Goal: Information Seeking & Learning: Learn about a topic

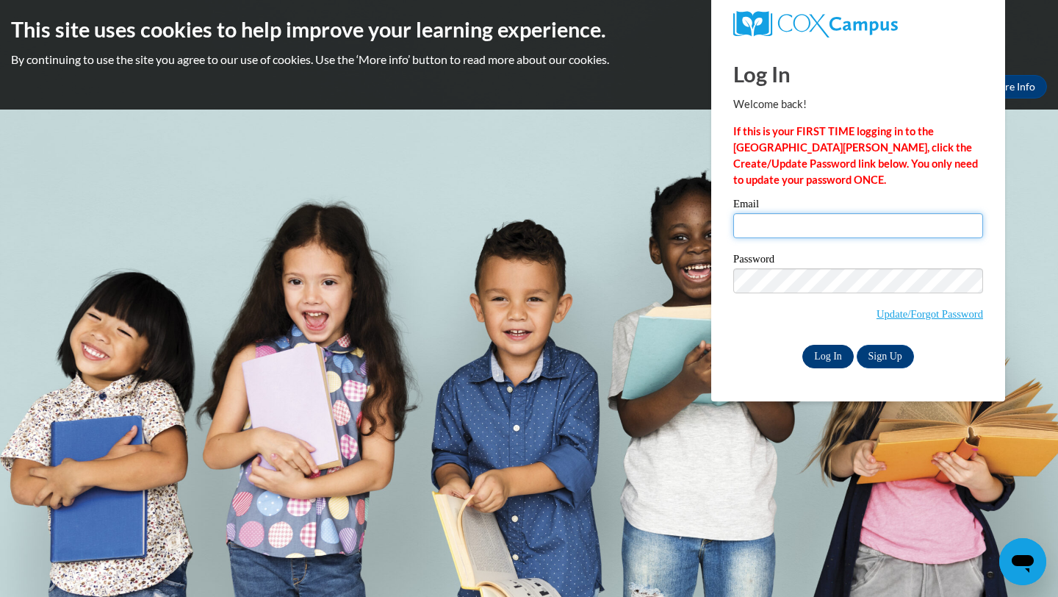
type input "lvillanueva@stjosephgradeschool.com"
click at [832, 350] on input "Log In" at bounding box center [827, 357] width 51 height 24
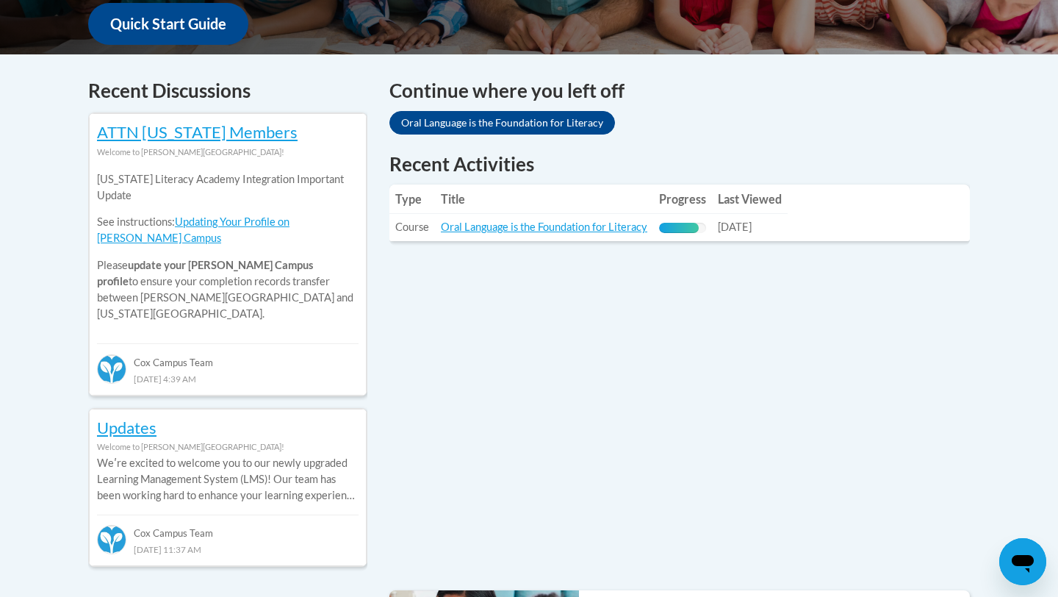
scroll to position [552, 0]
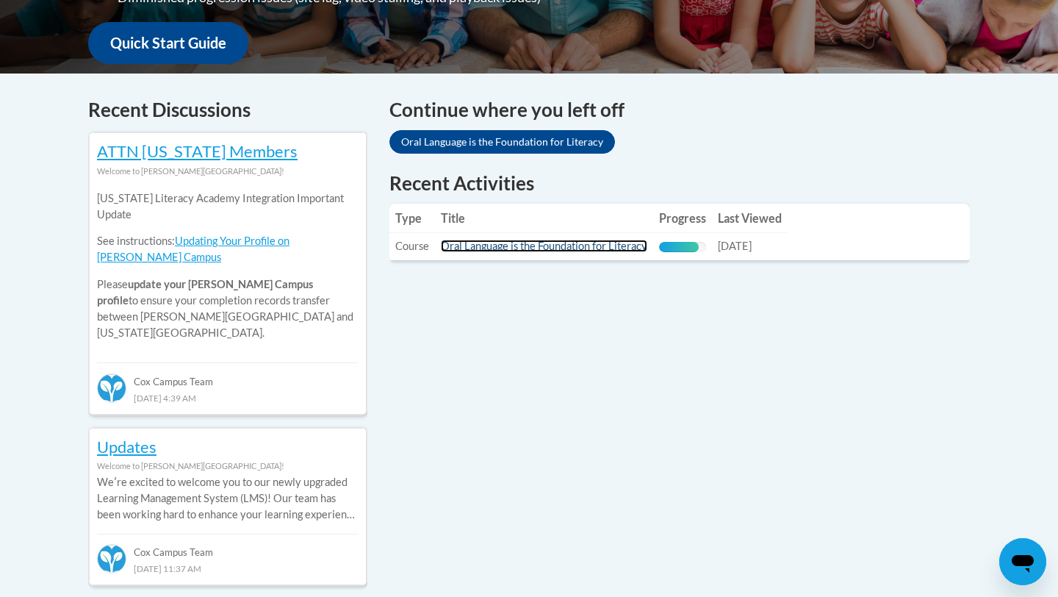
click at [495, 248] on link "Oral Language is the Foundation for Literacy" at bounding box center [544, 246] width 206 height 12
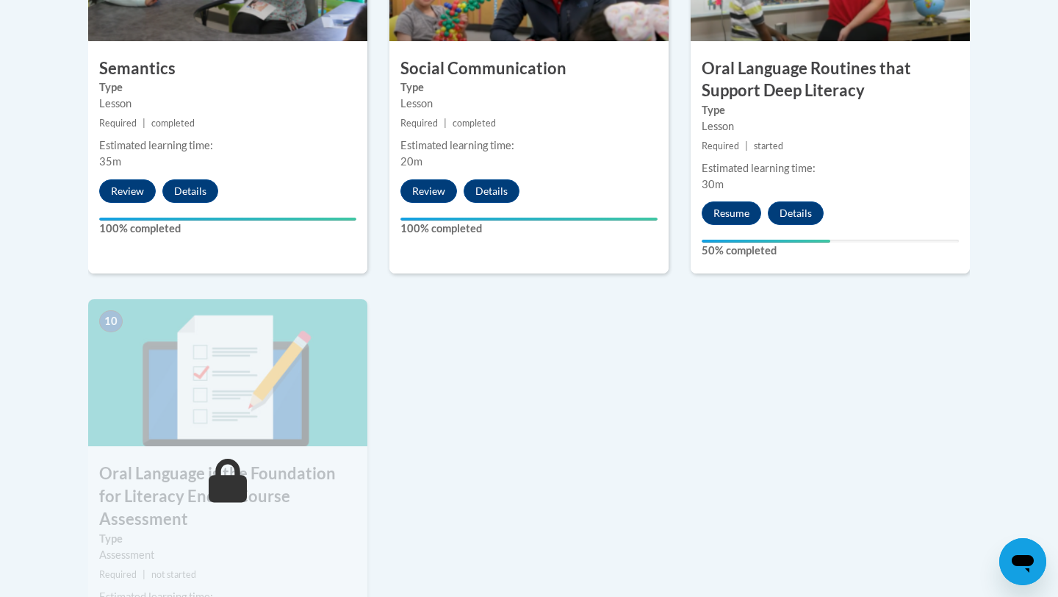
scroll to position [1444, 0]
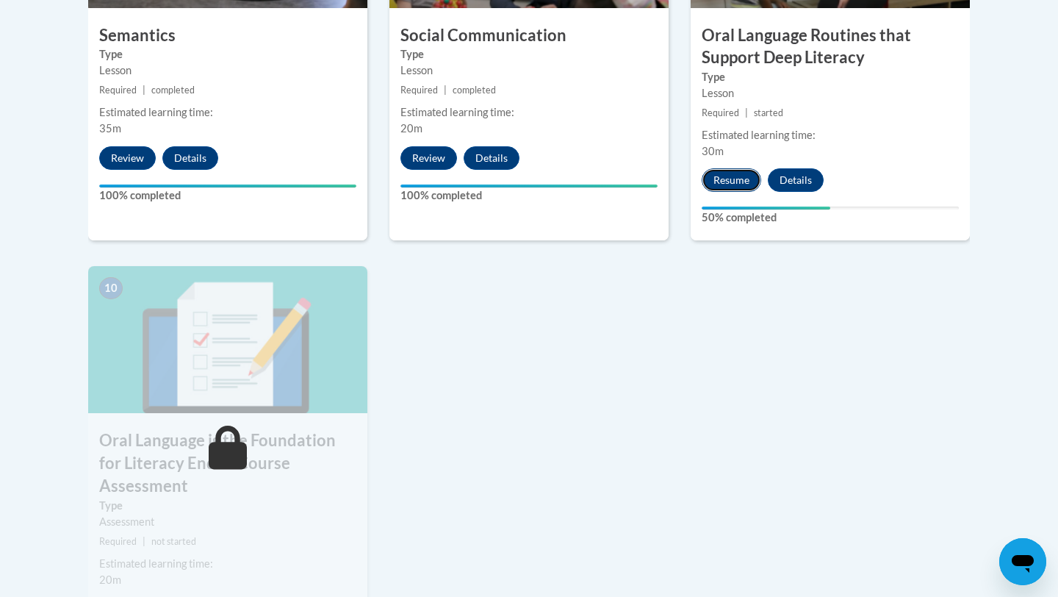
click at [733, 184] on button "Resume" at bounding box center [732, 180] width 60 height 24
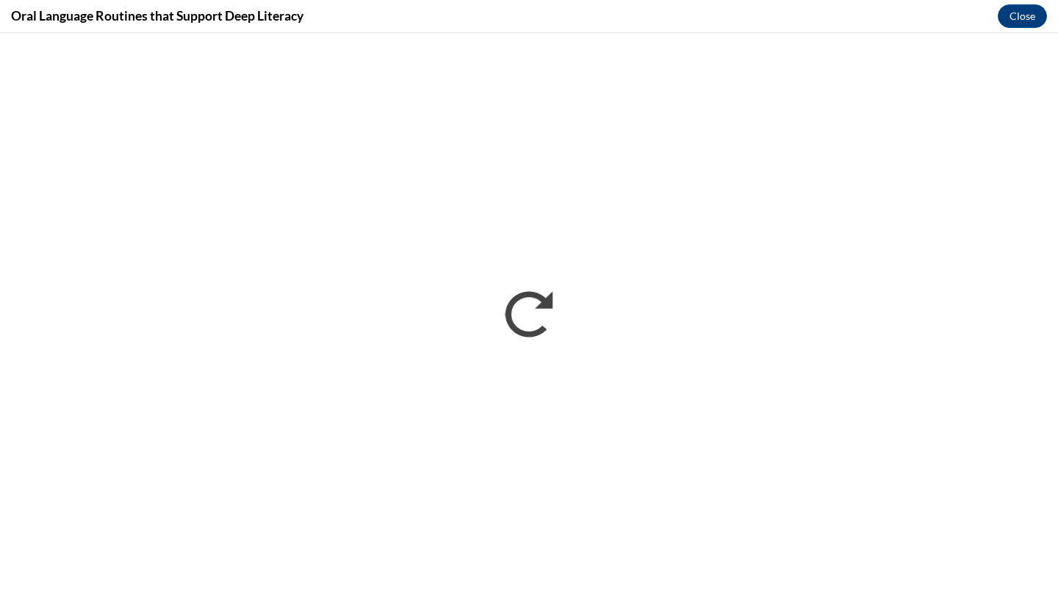
scroll to position [0, 0]
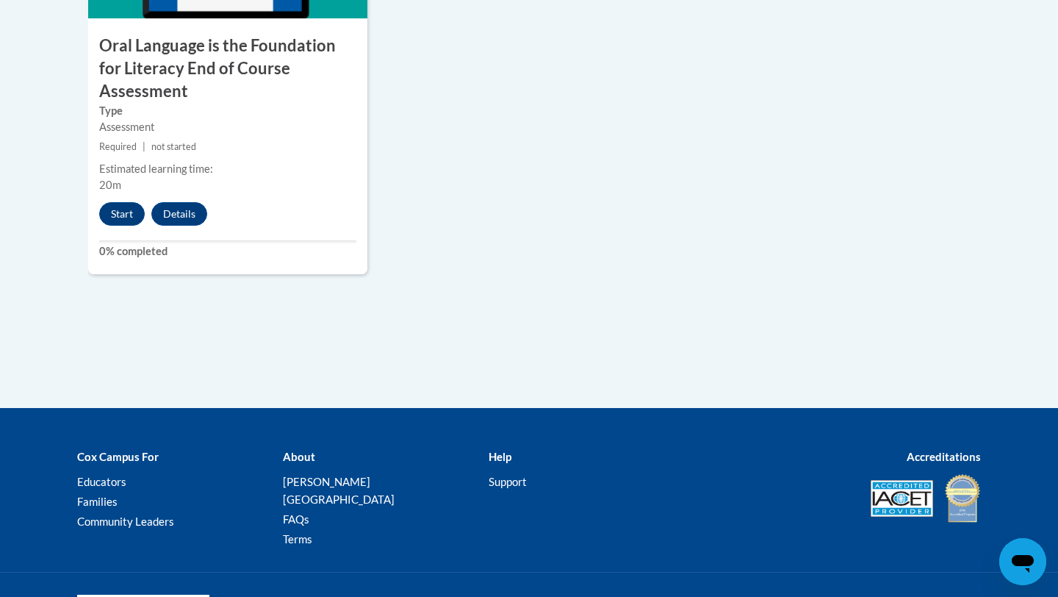
scroll to position [1867, 0]
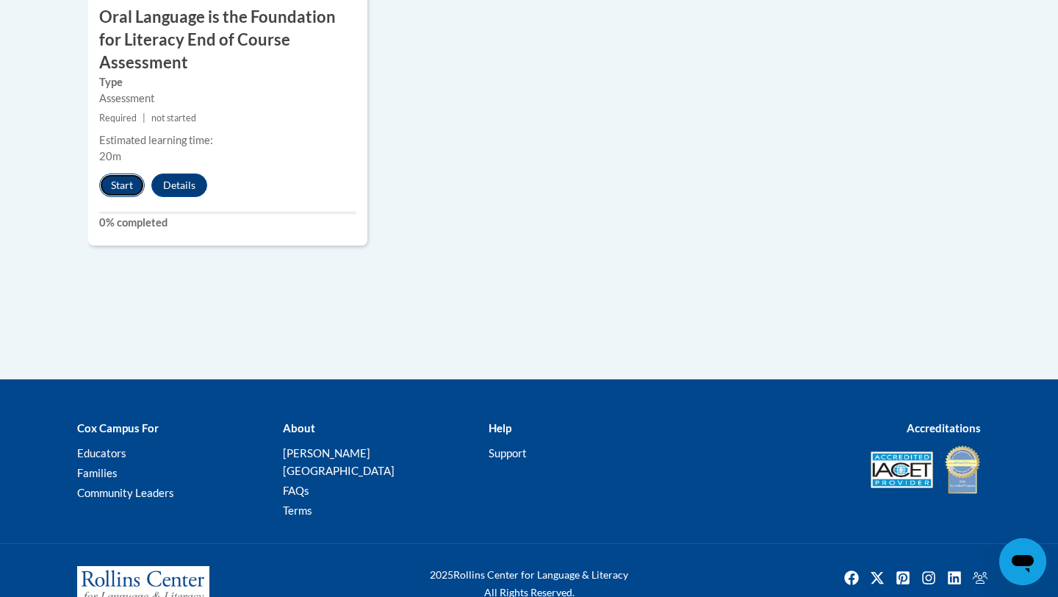
click at [123, 173] on button "Start" at bounding box center [122, 185] width 46 height 24
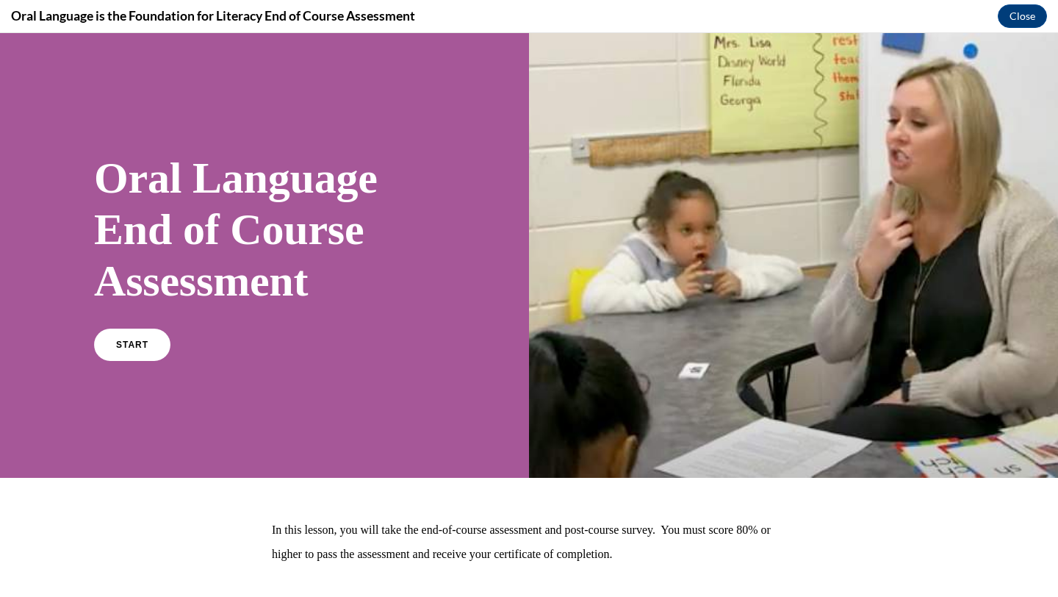
scroll to position [94, 0]
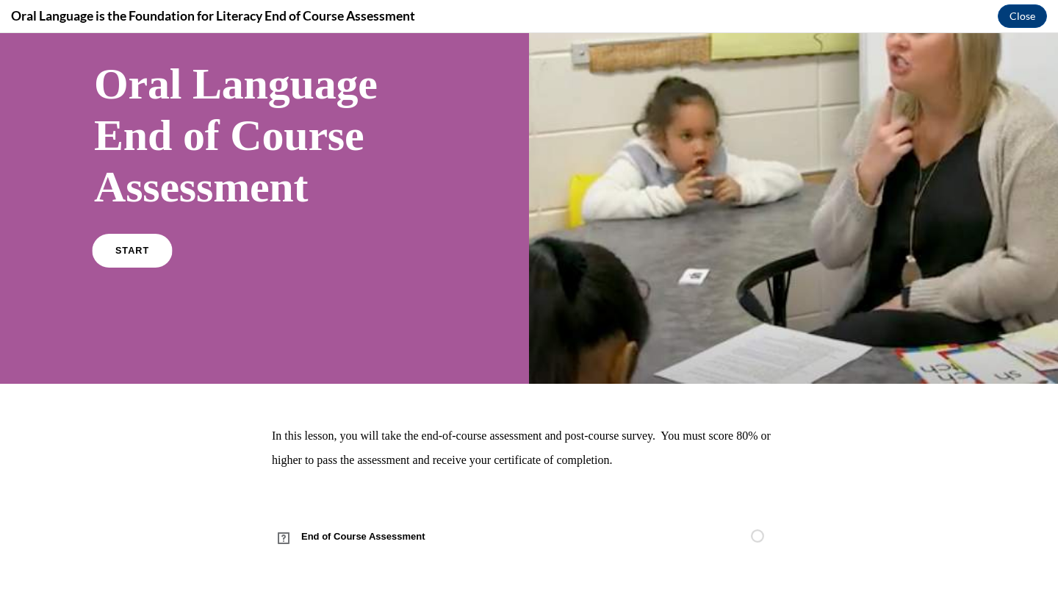
click at [152, 253] on link "START" at bounding box center [132, 251] width 80 height 34
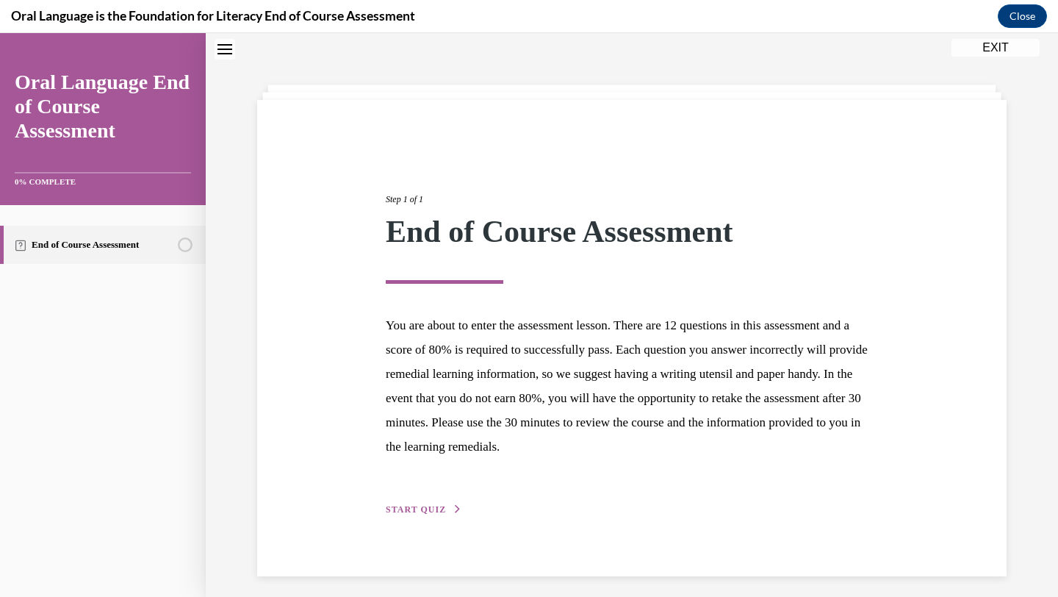
scroll to position [54, 0]
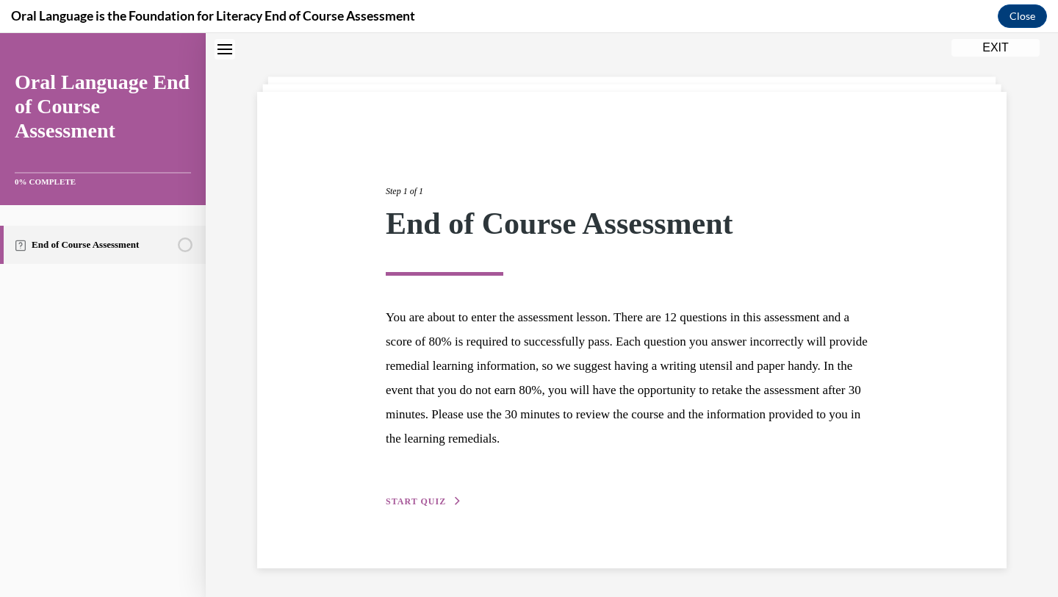
click at [420, 500] on span "START QUIZ" at bounding box center [416, 501] width 60 height 10
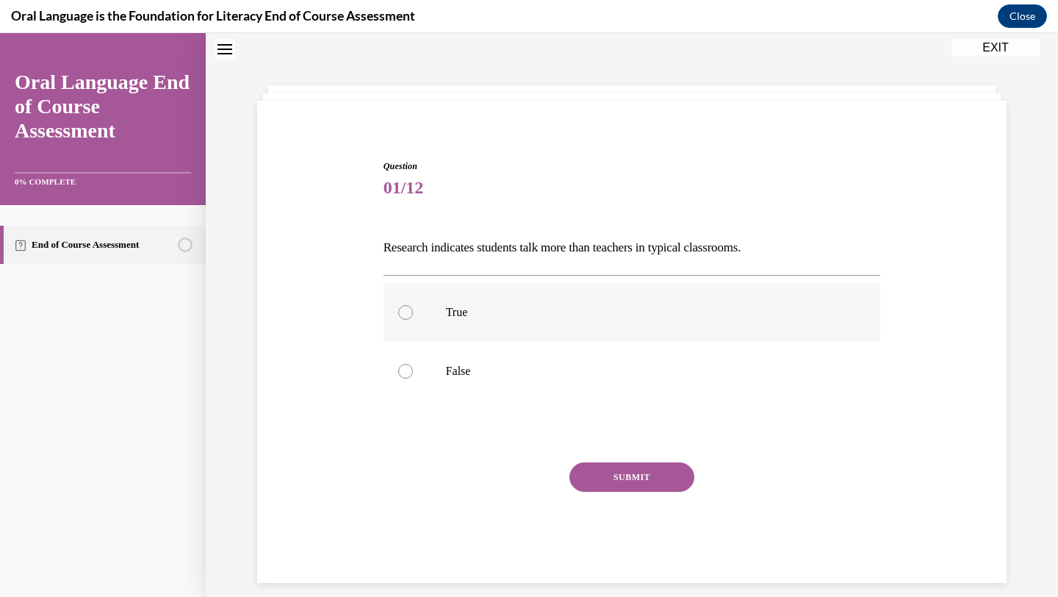
click at [477, 314] on p "True" at bounding box center [645, 312] width 398 height 15
click at [413, 314] on input "True" at bounding box center [405, 312] width 15 height 15
radio input "true"
click at [477, 363] on label "False" at bounding box center [632, 371] width 497 height 59
click at [413, 364] on input "False" at bounding box center [405, 371] width 15 height 15
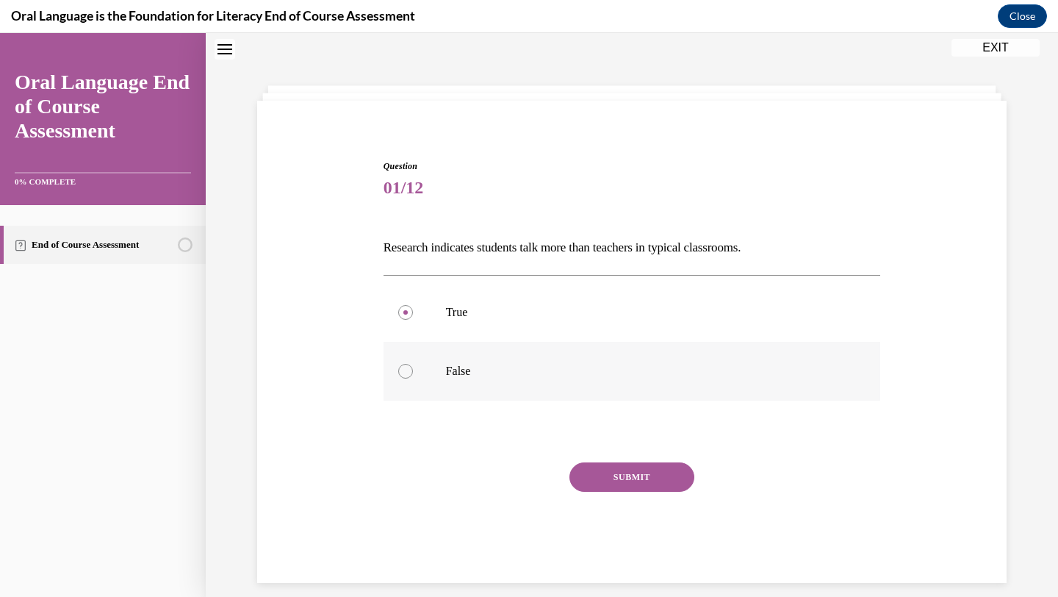
radio input "true"
click at [654, 472] on button "SUBMIT" at bounding box center [631, 476] width 125 height 29
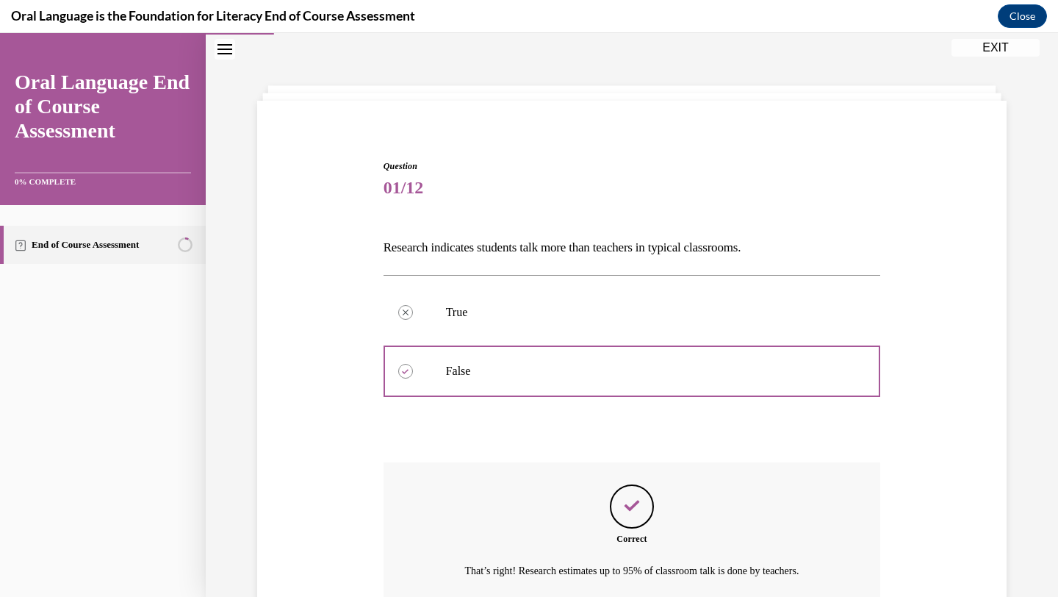
scroll to position [179, 0]
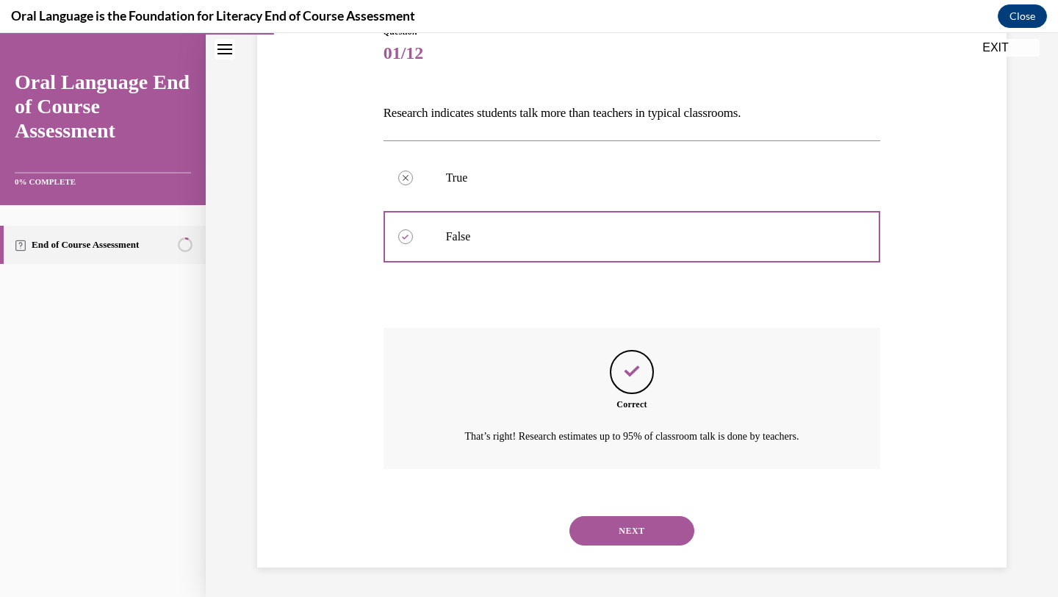
click at [655, 514] on div "NEXT" at bounding box center [632, 530] width 497 height 59
click at [654, 528] on button "NEXT" at bounding box center [631, 530] width 125 height 29
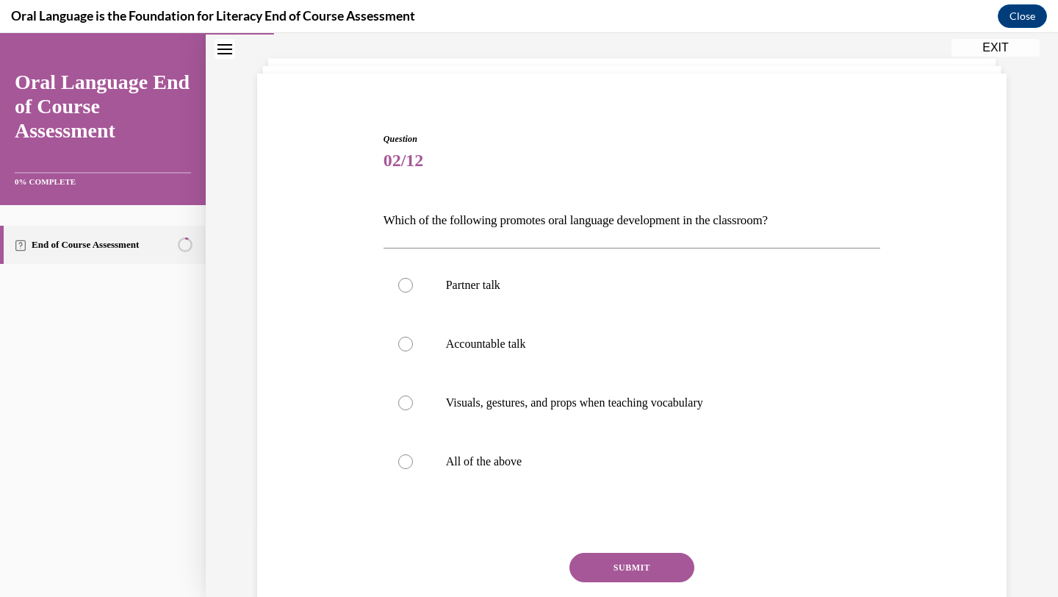
scroll to position [75, 0]
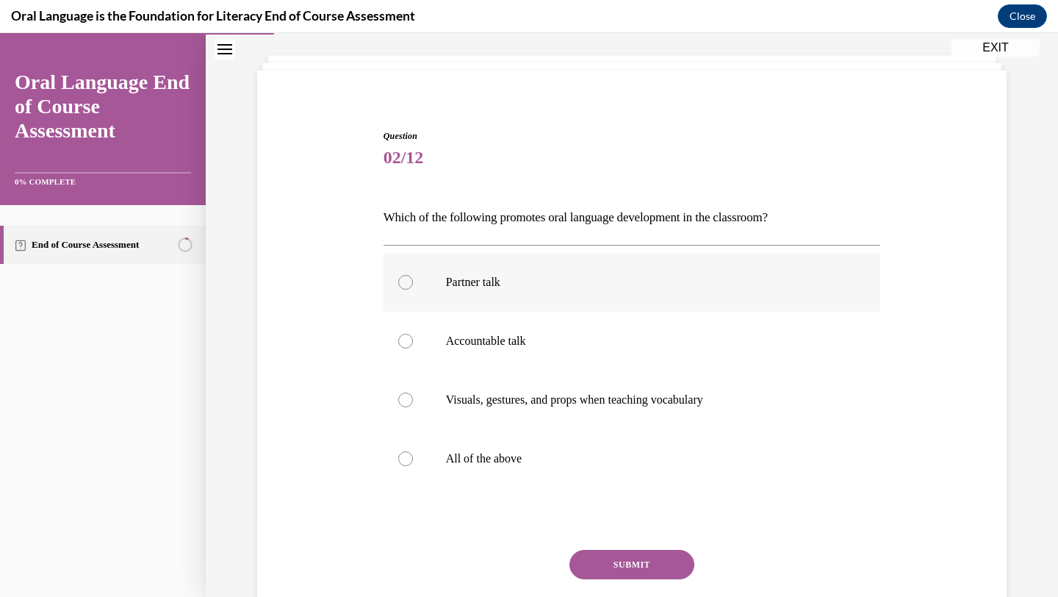
click at [668, 266] on label "Partner talk" at bounding box center [632, 282] width 497 height 59
click at [413, 275] on input "Partner talk" at bounding box center [405, 282] width 15 height 15
radio input "true"
click at [632, 332] on label "Accountable talk" at bounding box center [632, 341] width 497 height 59
click at [413, 334] on input "Accountable talk" at bounding box center [405, 341] width 15 height 15
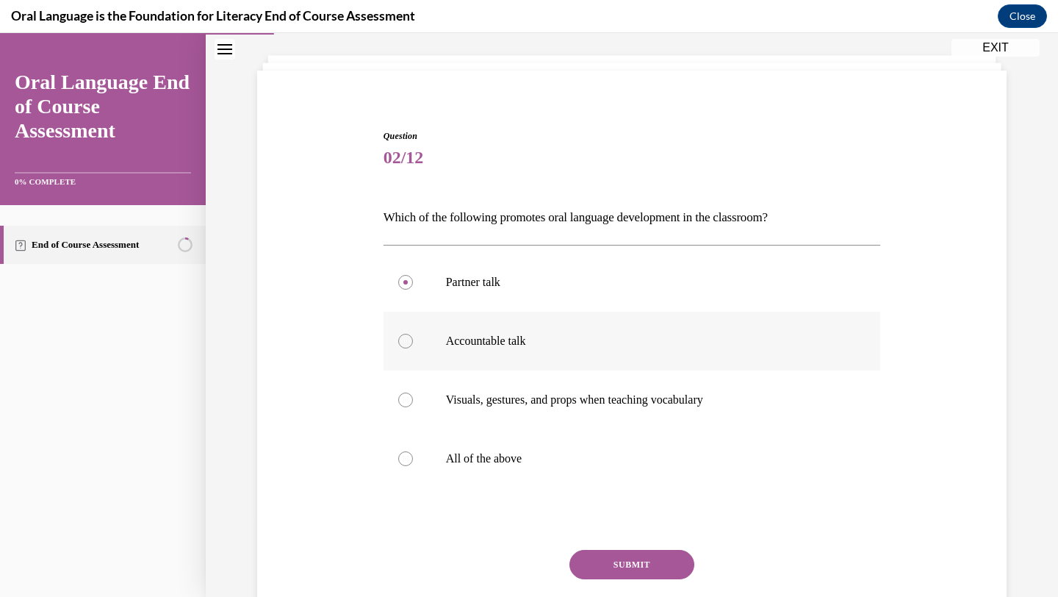
radio input "true"
click at [653, 454] on p "All of the above" at bounding box center [645, 458] width 398 height 15
click at [413, 454] on input "All of the above" at bounding box center [405, 458] width 15 height 15
radio input "true"
click at [665, 565] on button "SUBMIT" at bounding box center [631, 564] width 125 height 29
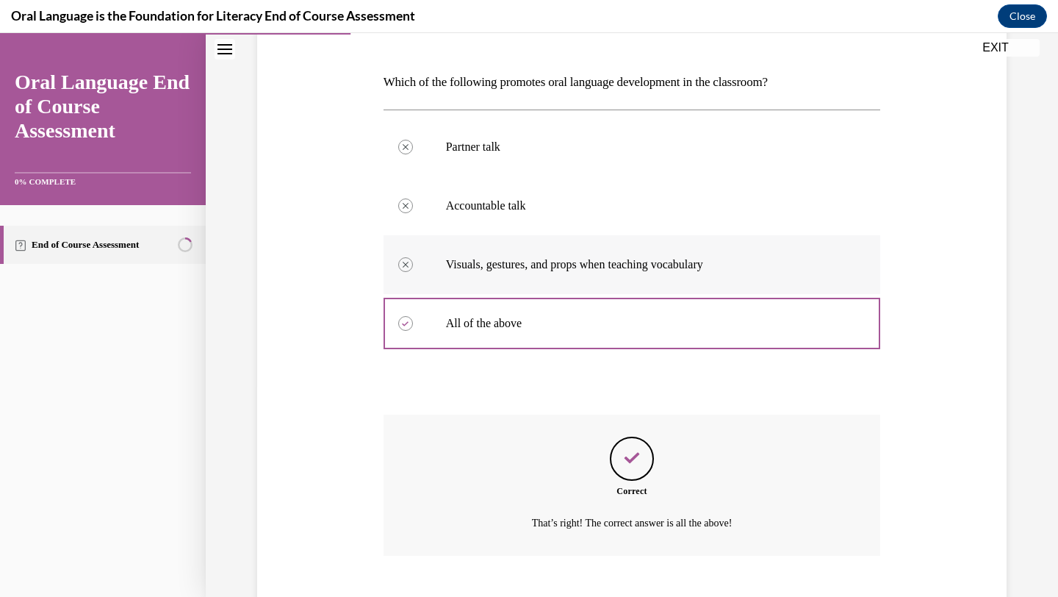
scroll to position [297, 0]
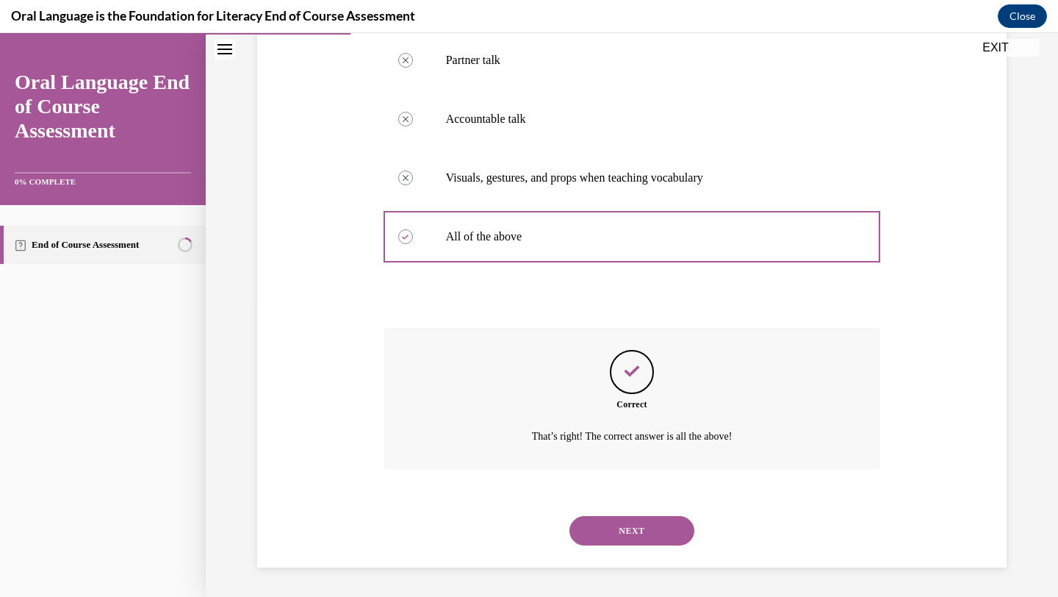
click at [666, 528] on button "NEXT" at bounding box center [631, 530] width 125 height 29
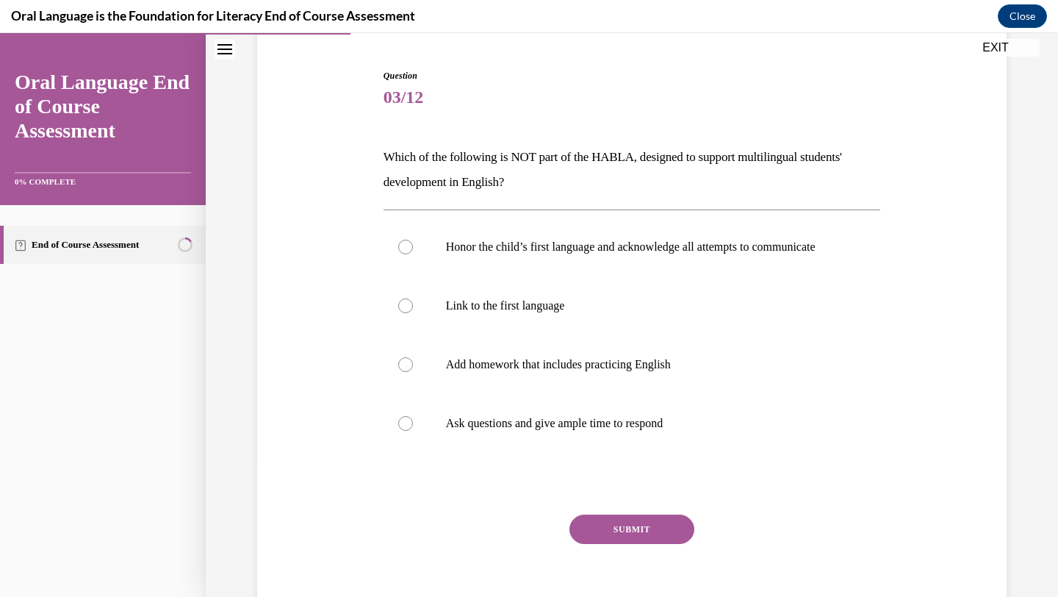
scroll to position [137, 0]
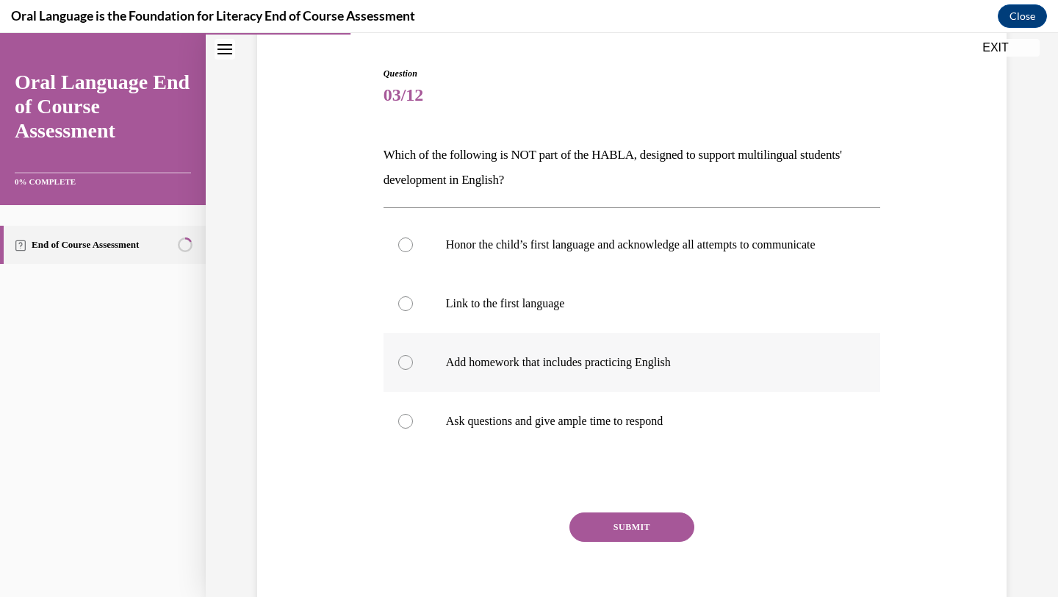
click at [640, 386] on label "Add homework that includes practicing English" at bounding box center [632, 362] width 497 height 59
click at [413, 370] on input "Add homework that includes practicing English" at bounding box center [405, 362] width 15 height 15
radio input "true"
click at [660, 536] on button "SUBMIT" at bounding box center [631, 526] width 125 height 29
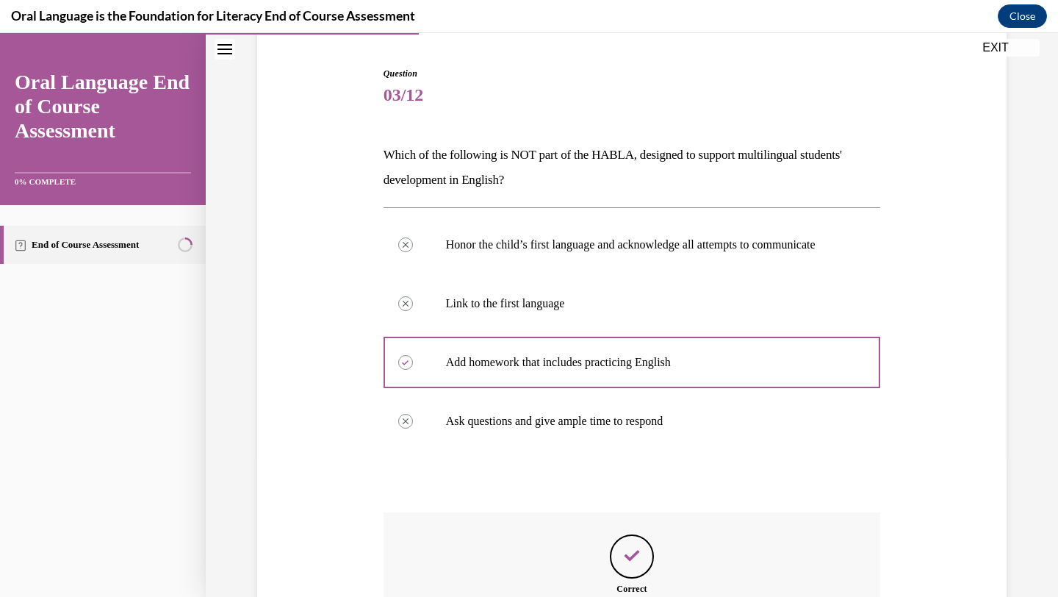
scroll to position [371, 0]
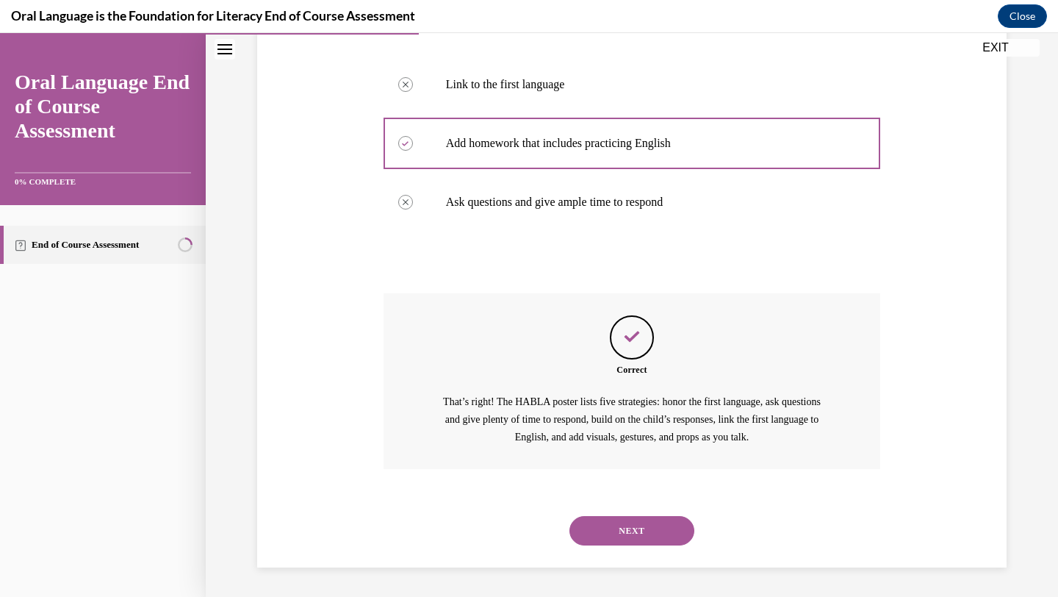
click at [649, 535] on button "NEXT" at bounding box center [631, 530] width 125 height 29
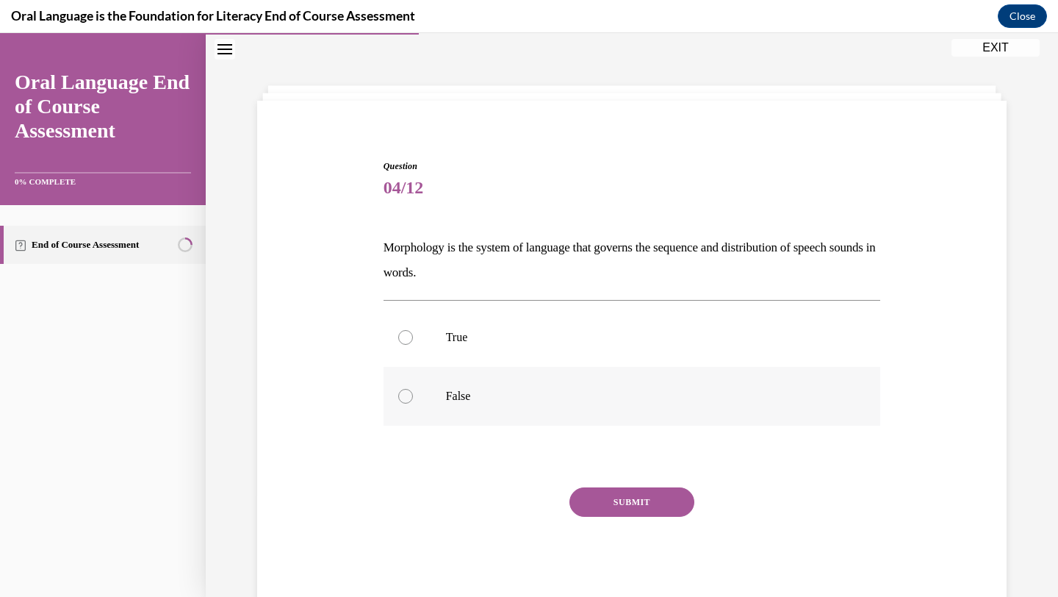
click at [556, 395] on p "False" at bounding box center [645, 396] width 398 height 15
click at [413, 395] on input "False" at bounding box center [405, 396] width 15 height 15
radio input "true"
click at [616, 508] on button "SUBMIT" at bounding box center [631, 501] width 125 height 29
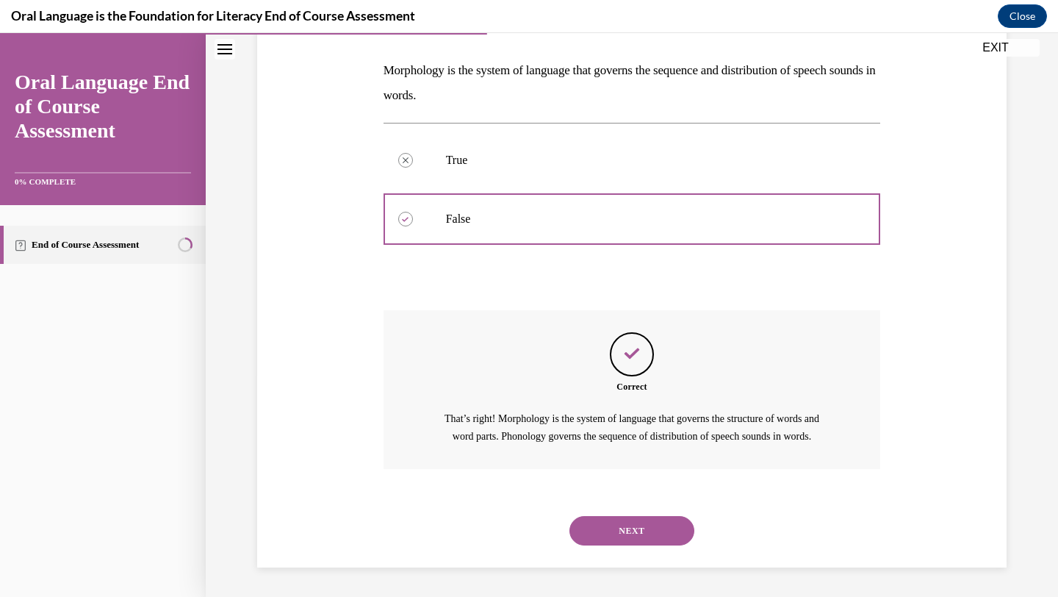
click at [617, 535] on button "NEXT" at bounding box center [631, 530] width 125 height 29
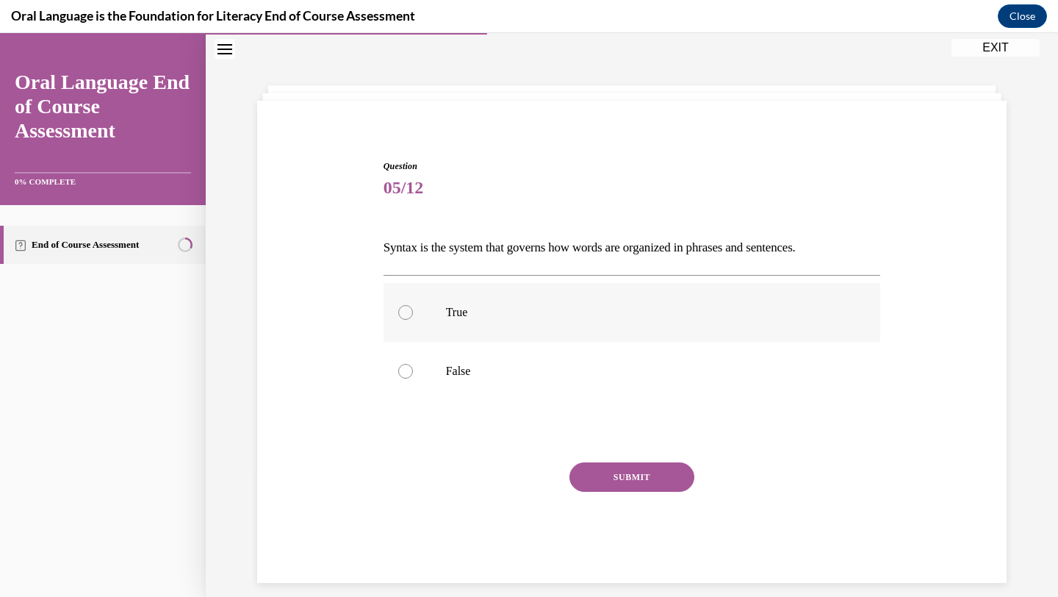
click at [536, 330] on label "True" at bounding box center [632, 312] width 497 height 59
click at [413, 320] on input "True" at bounding box center [405, 312] width 15 height 15
radio input "true"
click at [660, 475] on button "SUBMIT" at bounding box center [631, 476] width 125 height 29
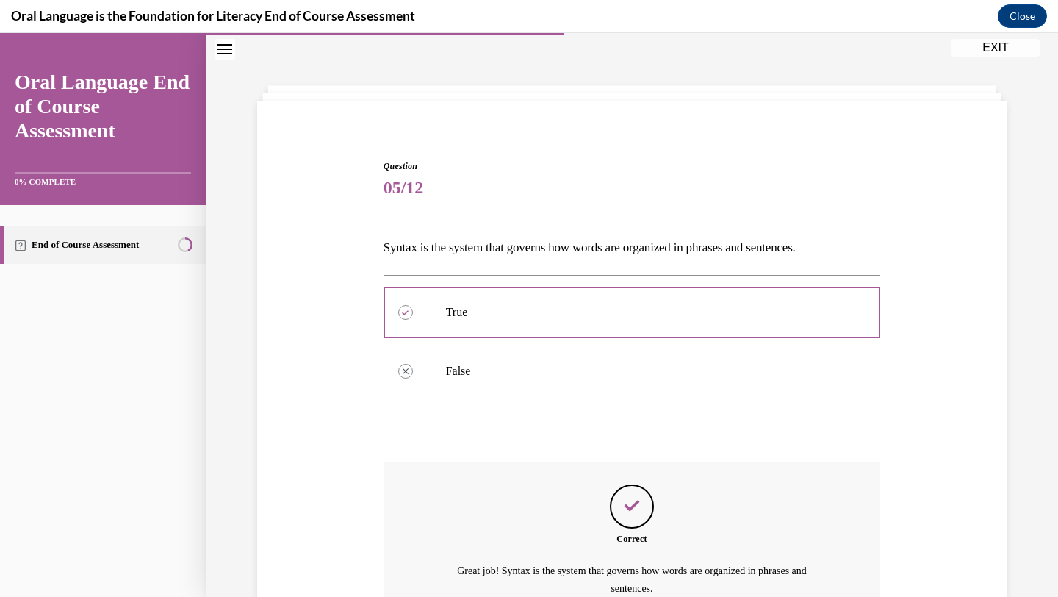
scroll to position [196, 0]
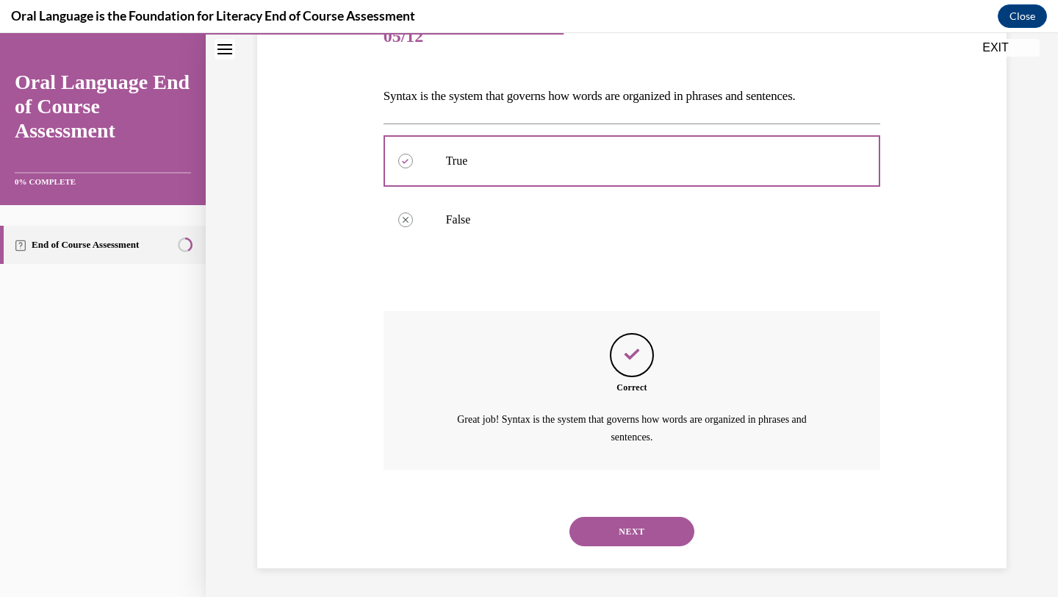
click at [652, 534] on button "NEXT" at bounding box center [631, 531] width 125 height 29
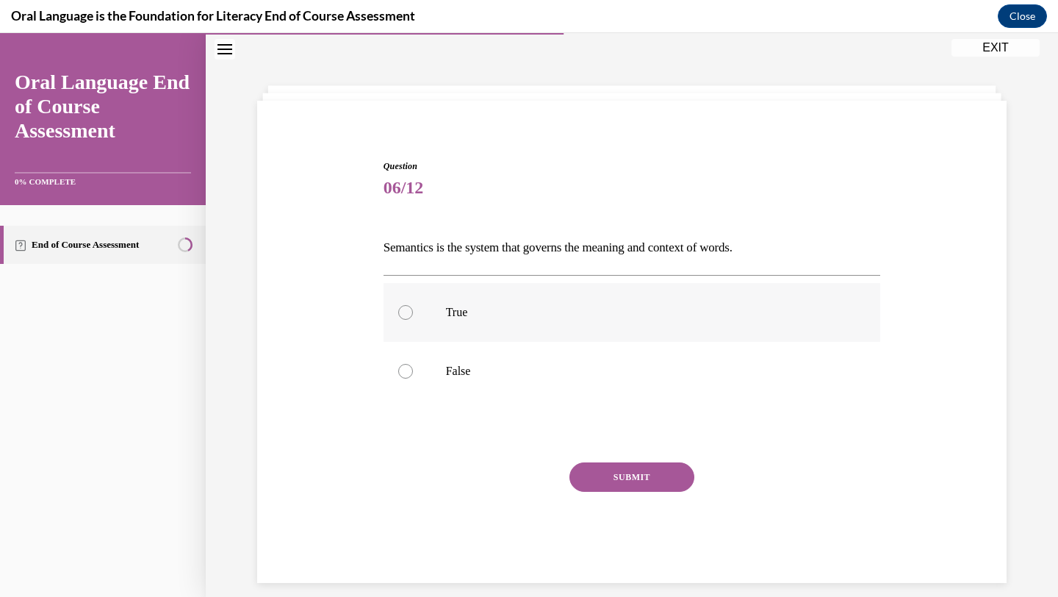
click at [623, 311] on p "True" at bounding box center [645, 312] width 398 height 15
click at [413, 311] on input "True" at bounding box center [405, 312] width 15 height 15
radio input "true"
click at [625, 472] on button "SUBMIT" at bounding box center [631, 476] width 125 height 29
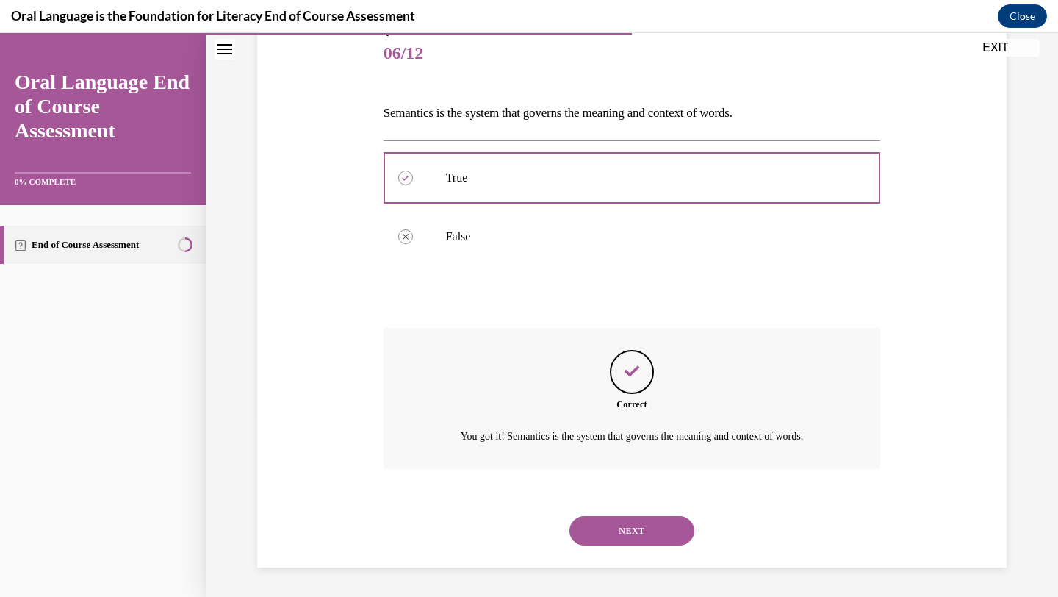
click at [650, 536] on button "NEXT" at bounding box center [631, 530] width 125 height 29
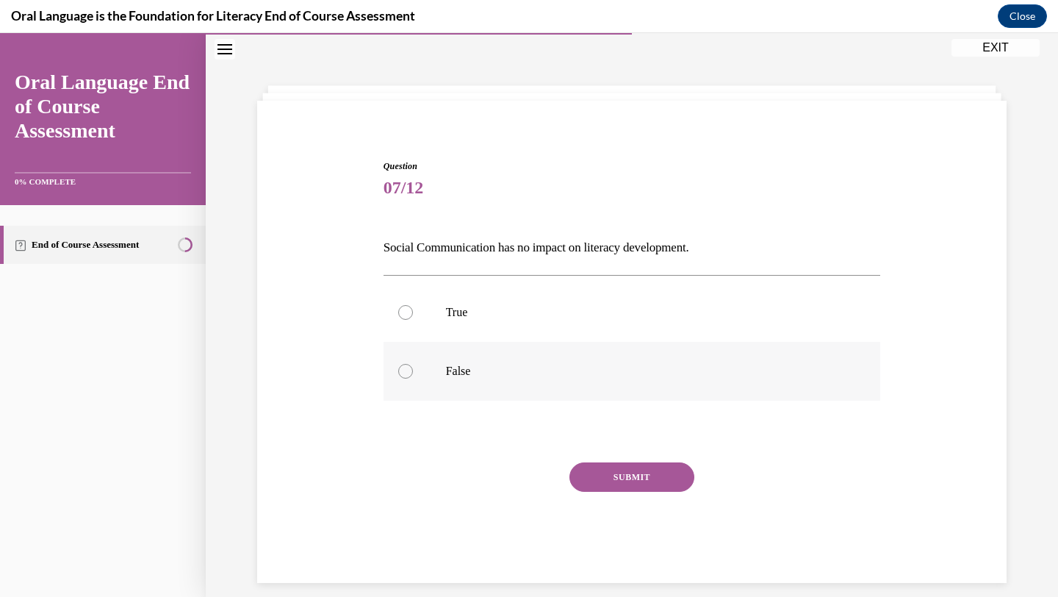
click at [532, 386] on label "False" at bounding box center [632, 371] width 497 height 59
click at [413, 378] on input "False" at bounding box center [405, 371] width 15 height 15
radio input "true"
click at [603, 465] on button "SUBMIT" at bounding box center [631, 476] width 125 height 29
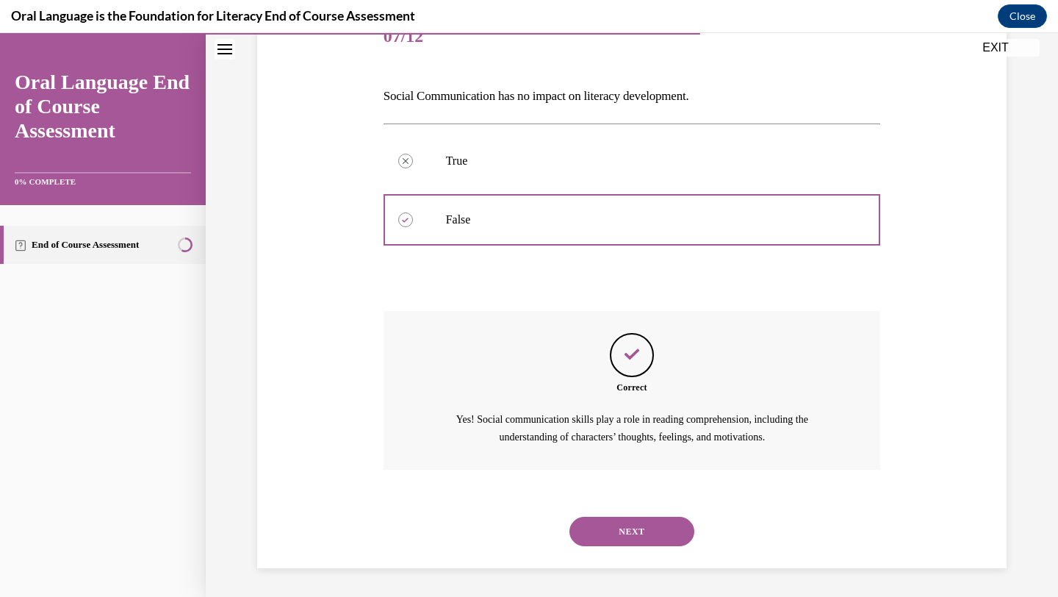
click at [651, 528] on button "NEXT" at bounding box center [631, 531] width 125 height 29
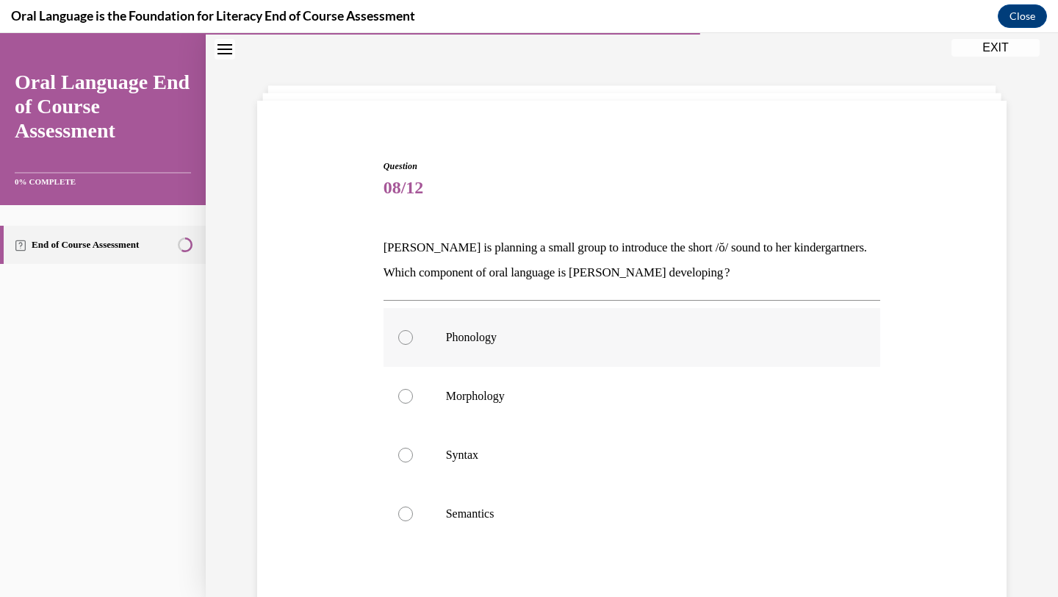
click at [580, 344] on p "Phonology" at bounding box center [645, 337] width 398 height 15
click at [413, 344] on input "Phonology" at bounding box center [405, 337] width 15 height 15
radio input "true"
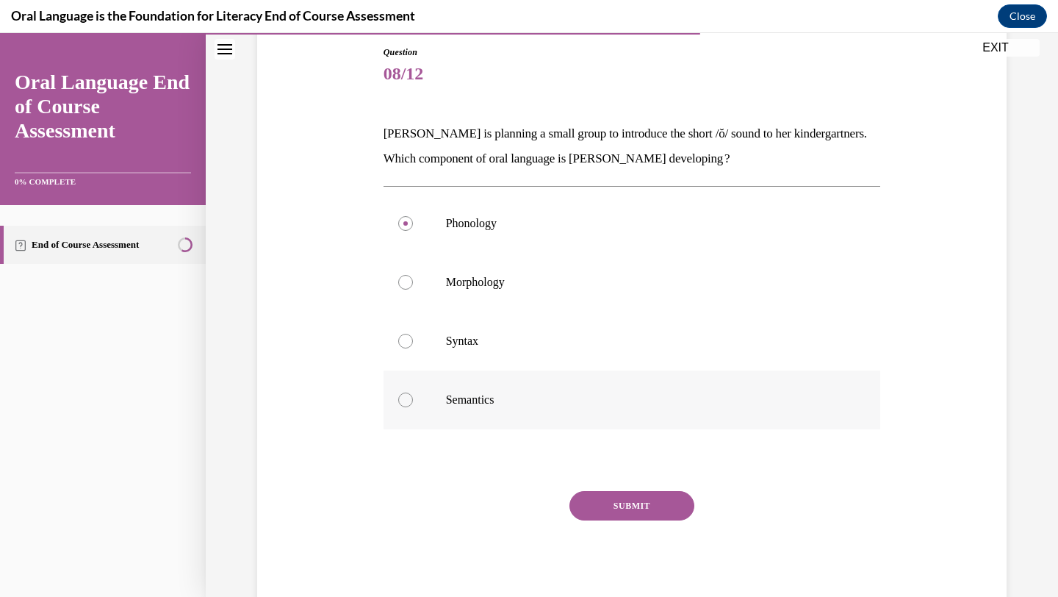
click at [612, 509] on button "SUBMIT" at bounding box center [631, 505] width 125 height 29
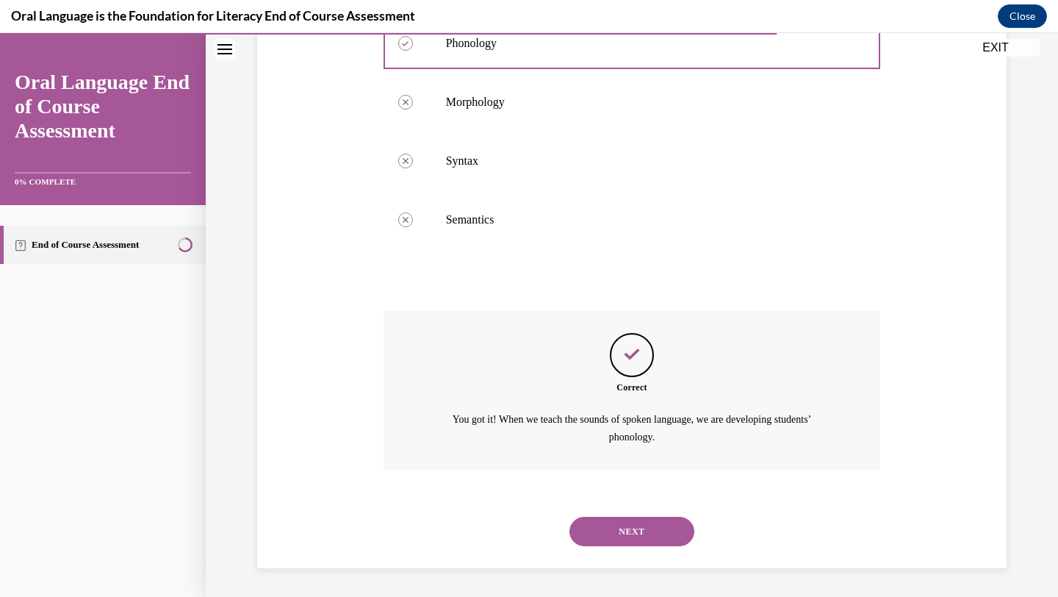
click at [641, 522] on button "NEXT" at bounding box center [631, 531] width 125 height 29
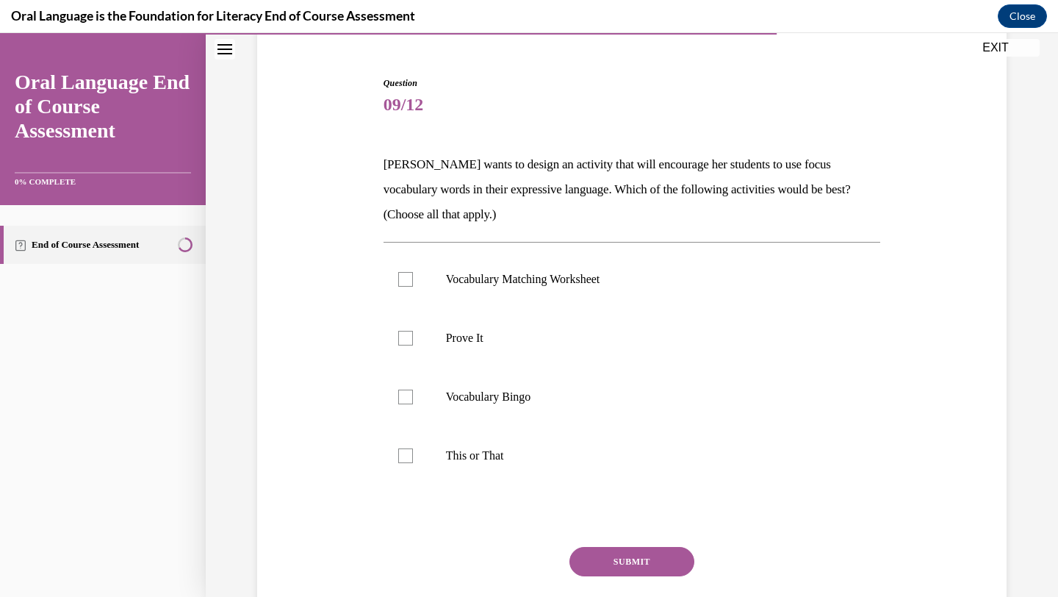
scroll to position [143, 0]
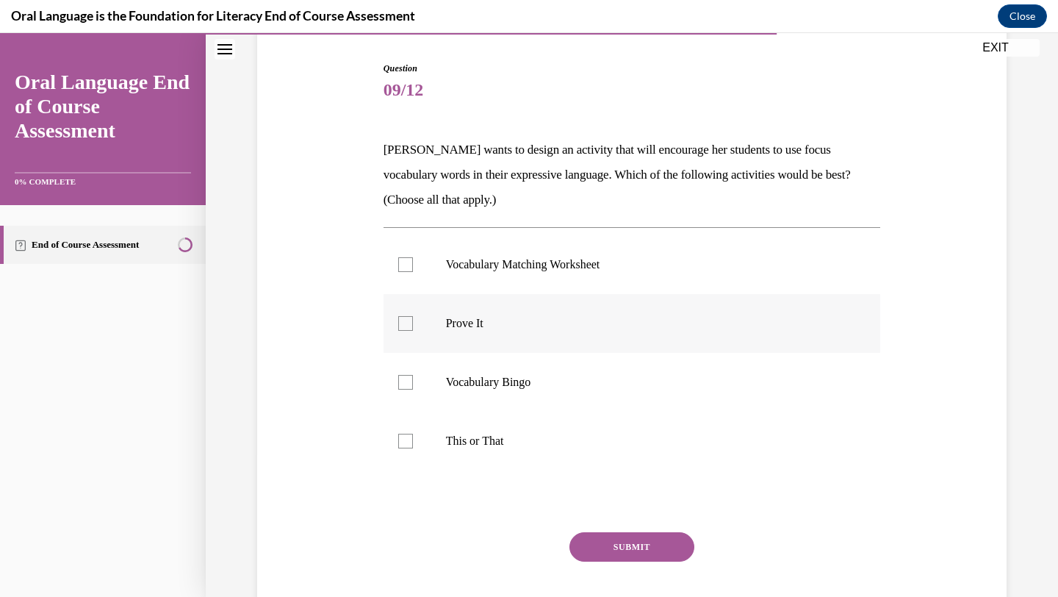
click at [523, 316] on p "Prove It" at bounding box center [645, 323] width 398 height 15
click at [413, 316] on input "Prove It" at bounding box center [405, 323] width 15 height 15
checkbox input "true"
click at [532, 368] on label "Vocabulary Bingo" at bounding box center [632, 382] width 497 height 59
click at [413, 375] on input "Vocabulary Bingo" at bounding box center [405, 382] width 15 height 15
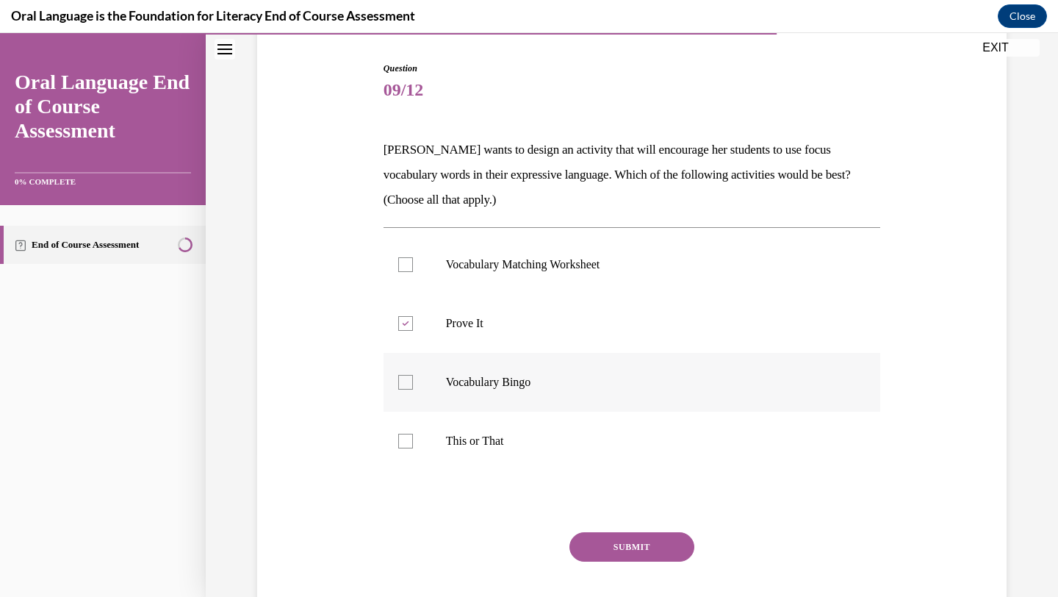
checkbox input "true"
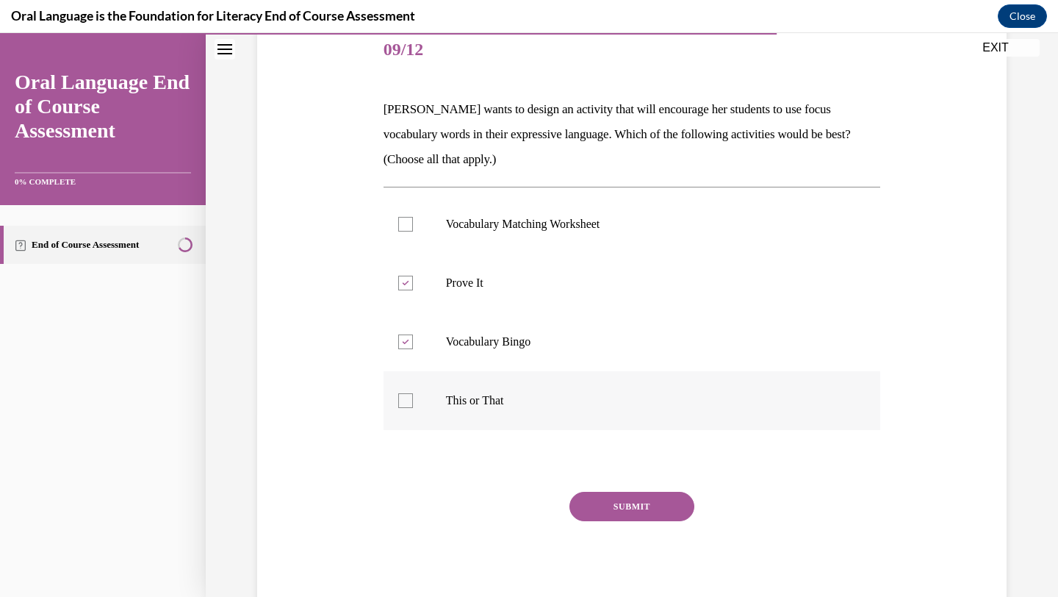
scroll to position [184, 0]
click at [611, 495] on button "SUBMIT" at bounding box center [631, 505] width 125 height 29
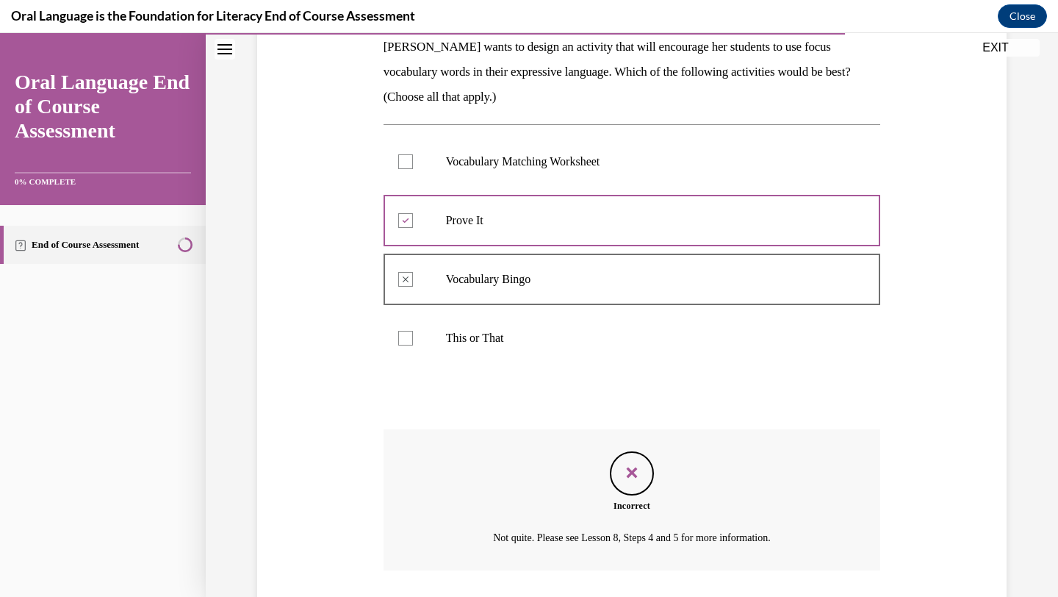
scroll to position [251, 0]
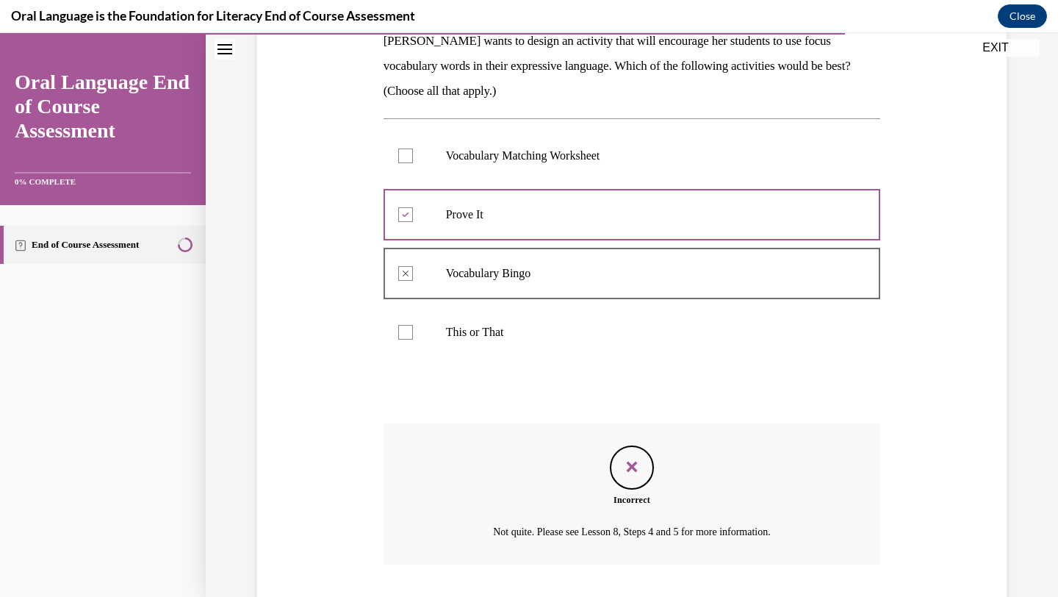
click at [627, 475] on icon "Feedback" at bounding box center [632, 467] width 22 height 22
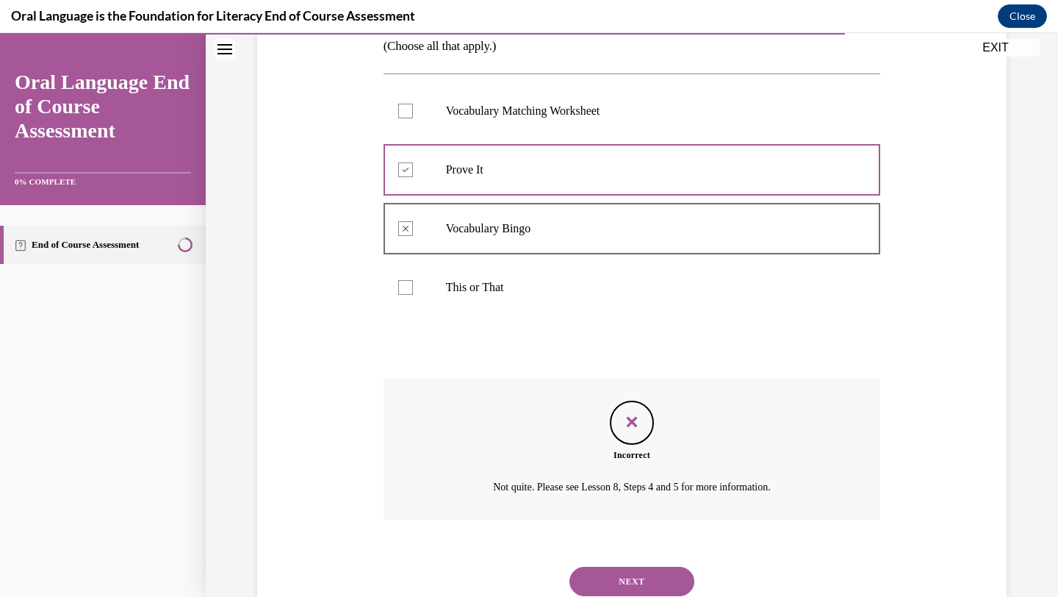
scroll to position [347, 0]
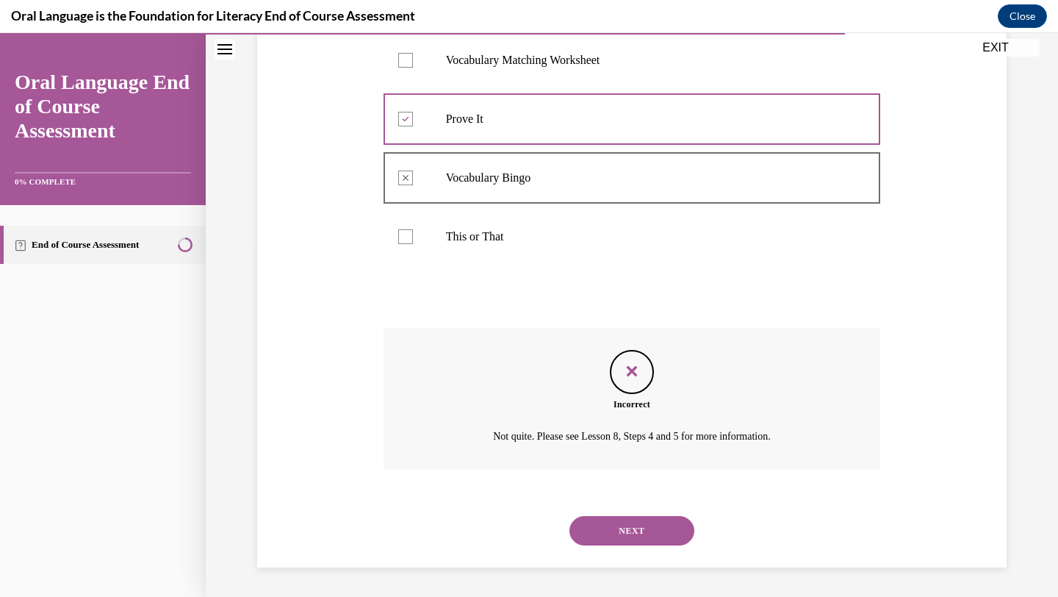
click at [621, 522] on button "NEXT" at bounding box center [631, 530] width 125 height 29
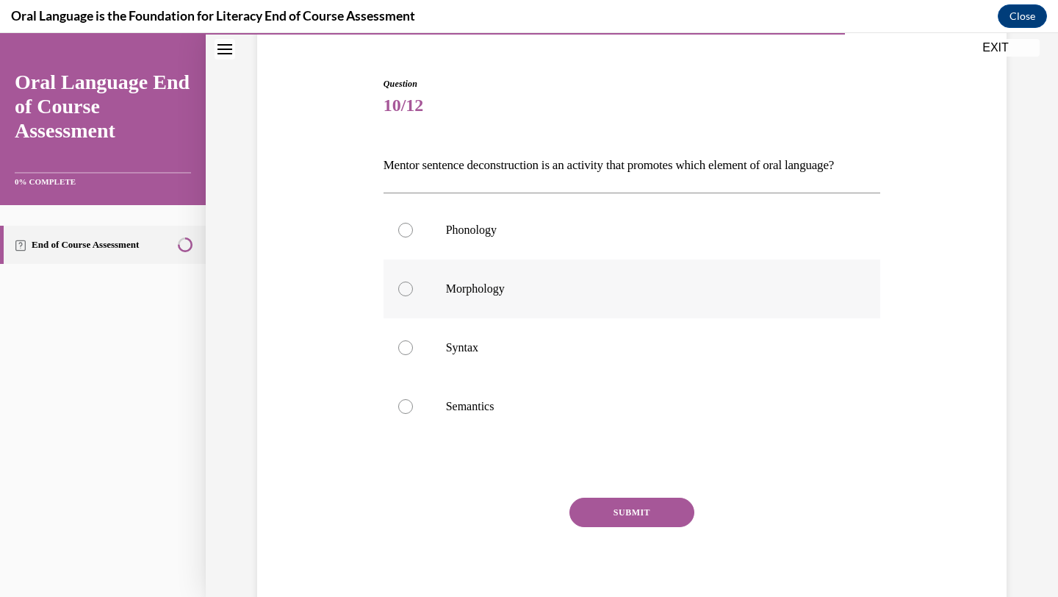
scroll to position [153, 0]
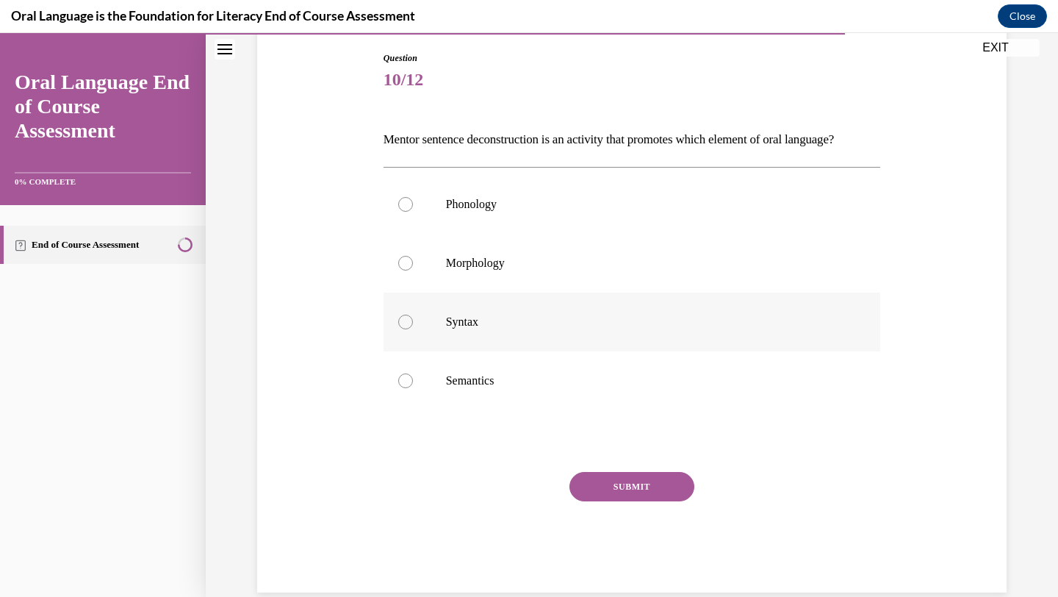
click at [633, 329] on p "Syntax" at bounding box center [645, 321] width 398 height 15
click at [413, 329] on input "Syntax" at bounding box center [405, 321] width 15 height 15
radio input "true"
click at [638, 501] on button "SUBMIT" at bounding box center [631, 486] width 125 height 29
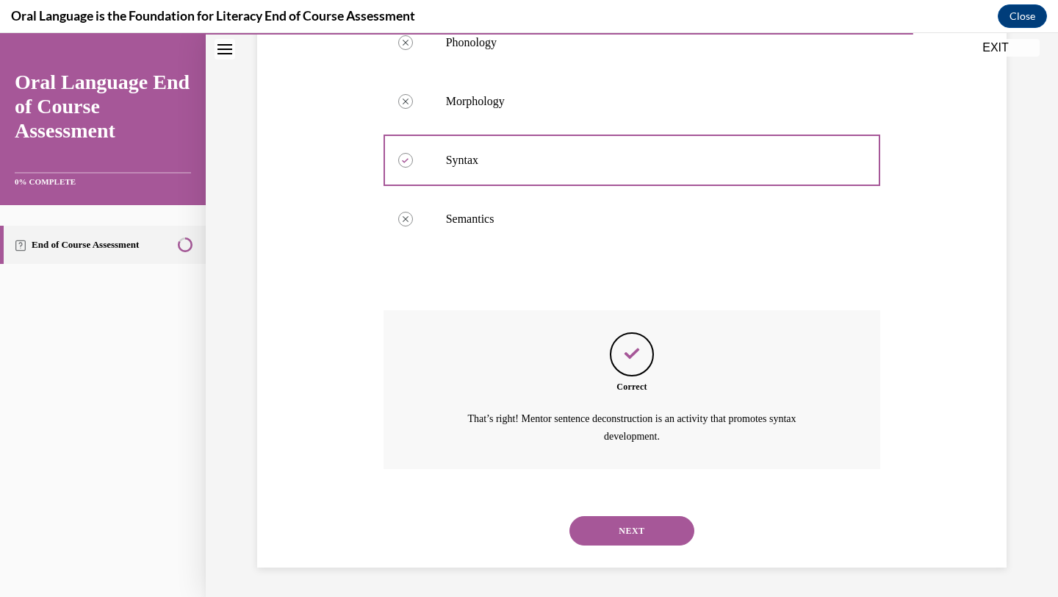
click at [633, 539] on button "NEXT" at bounding box center [631, 530] width 125 height 29
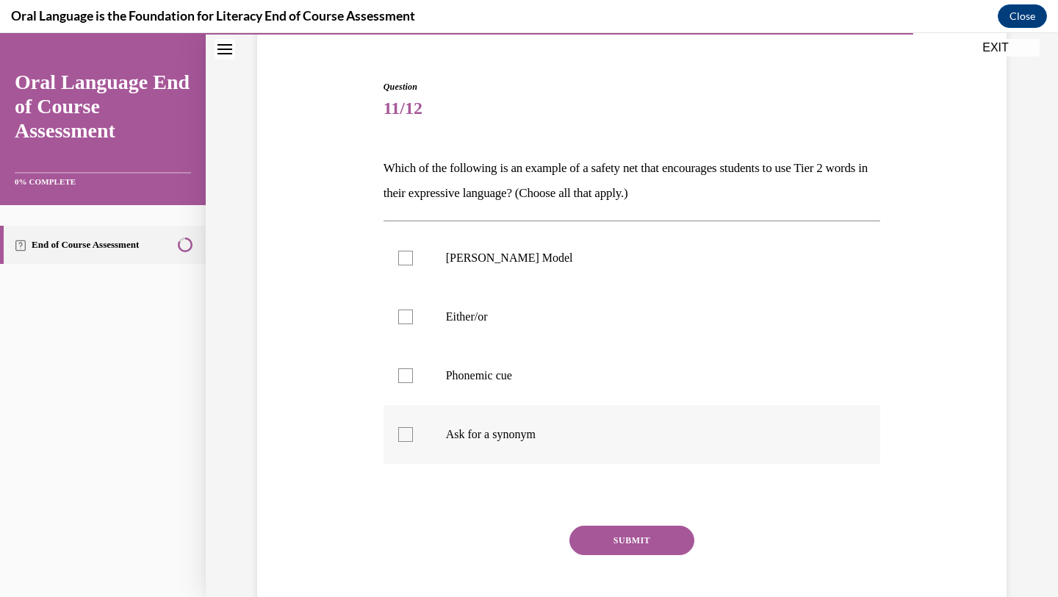
scroll to position [123, 0]
click at [709, 273] on label "Frayer Model" at bounding box center [632, 259] width 497 height 59
click at [413, 267] on input "Frayer Model" at bounding box center [405, 259] width 15 height 15
checkbox input "true"
click at [653, 426] on label "Ask for a synonym" at bounding box center [632, 435] width 497 height 59
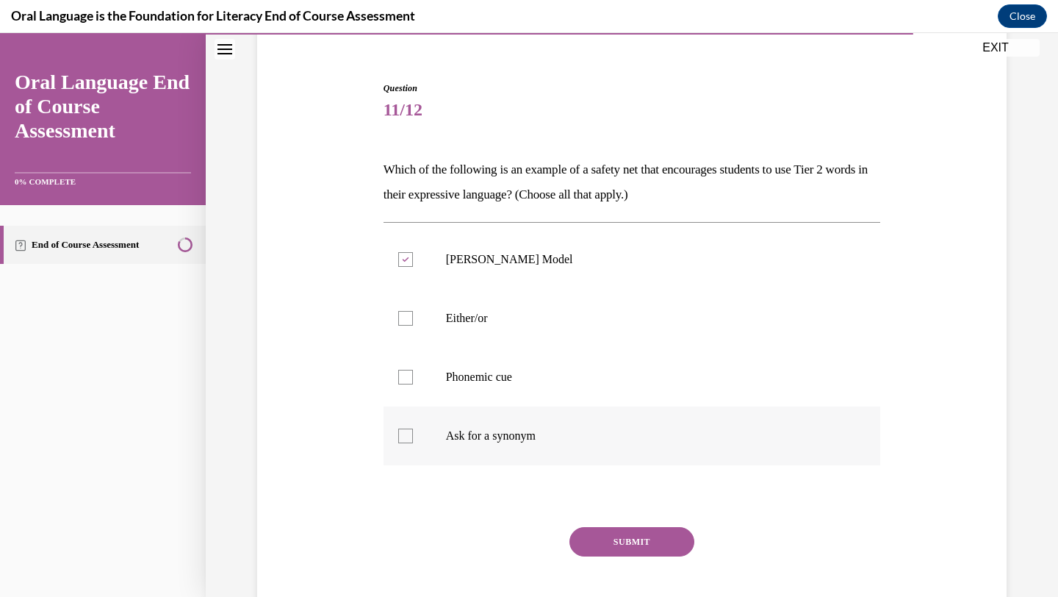
click at [413, 428] on input "Ask for a synonym" at bounding box center [405, 435] width 15 height 15
checkbox input "true"
click at [647, 367] on label "Phonemic cue" at bounding box center [632, 377] width 497 height 59
click at [413, 370] on input "Phonemic cue" at bounding box center [405, 377] width 15 height 15
click at [647, 367] on label "Phonemic cue" at bounding box center [632, 377] width 497 height 59
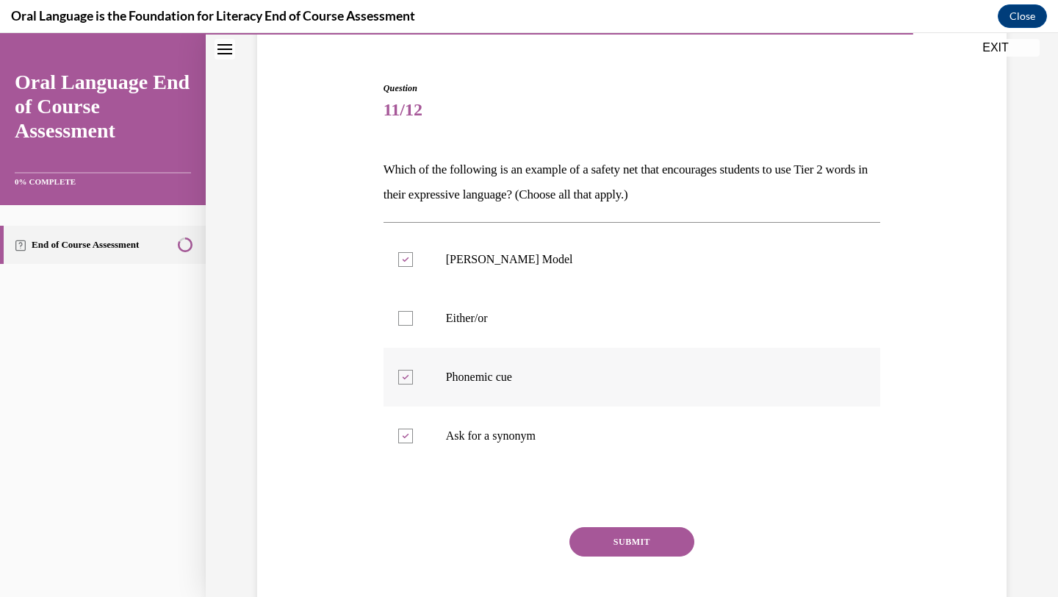
click at [413, 370] on input "Phonemic cue" at bounding box center [405, 377] width 15 height 15
checkbox input "false"
click at [636, 533] on button "SUBMIT" at bounding box center [631, 541] width 125 height 29
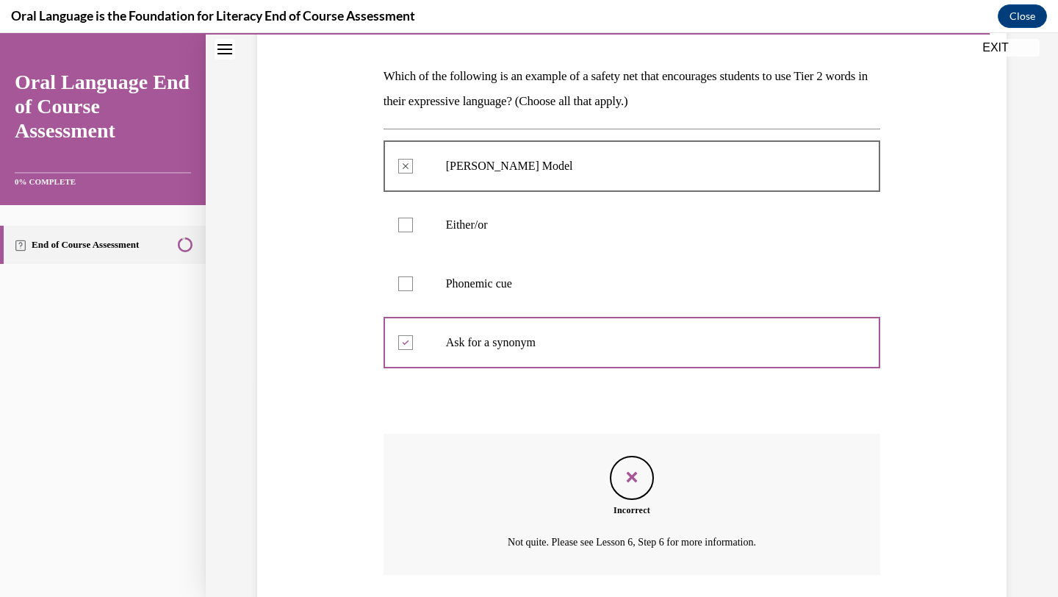
scroll to position [211, 0]
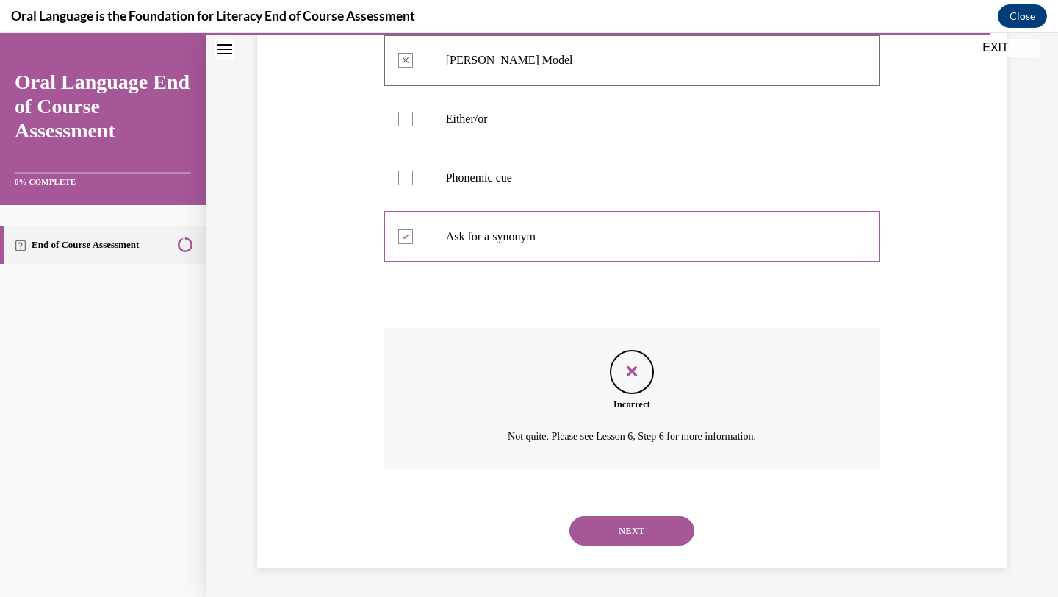
click at [653, 534] on button "NEXT" at bounding box center [631, 530] width 125 height 29
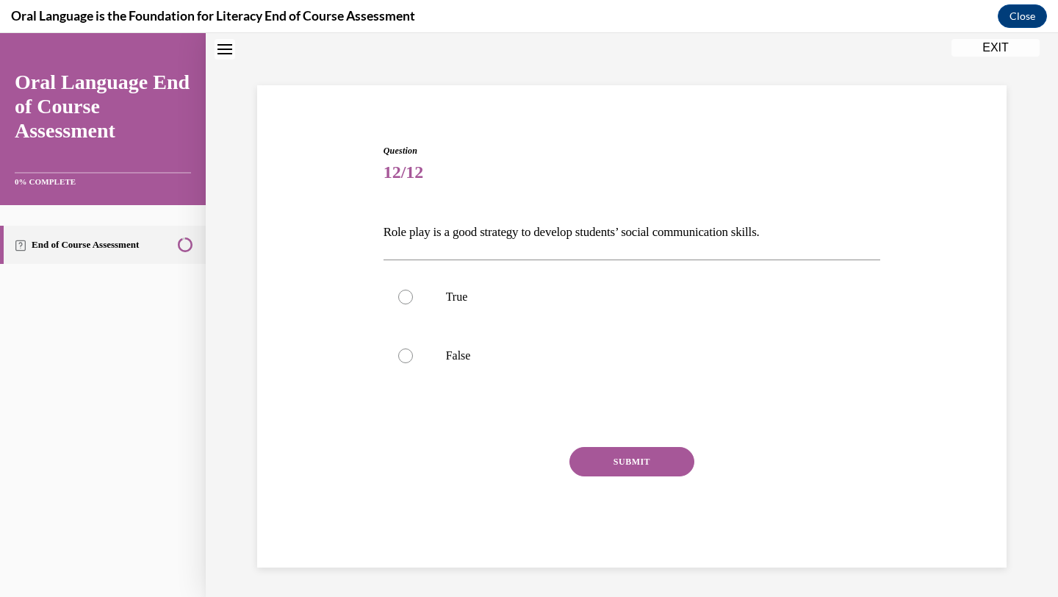
scroll to position [45, 0]
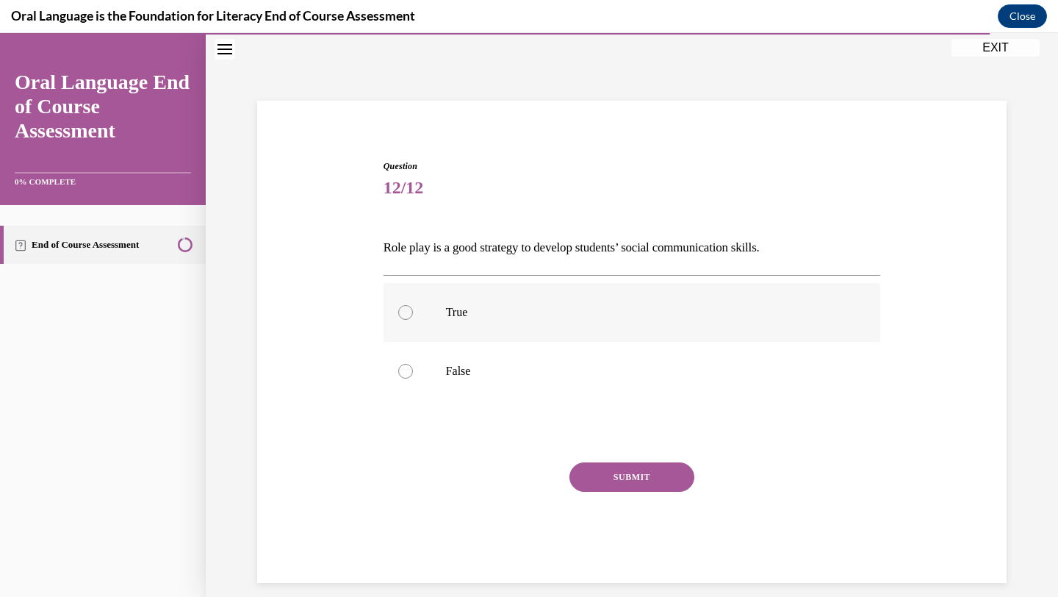
click at [646, 297] on label "True" at bounding box center [632, 312] width 497 height 59
click at [413, 305] on input "True" at bounding box center [405, 312] width 15 height 15
radio input "true"
click at [658, 482] on button "SUBMIT" at bounding box center [631, 476] width 125 height 29
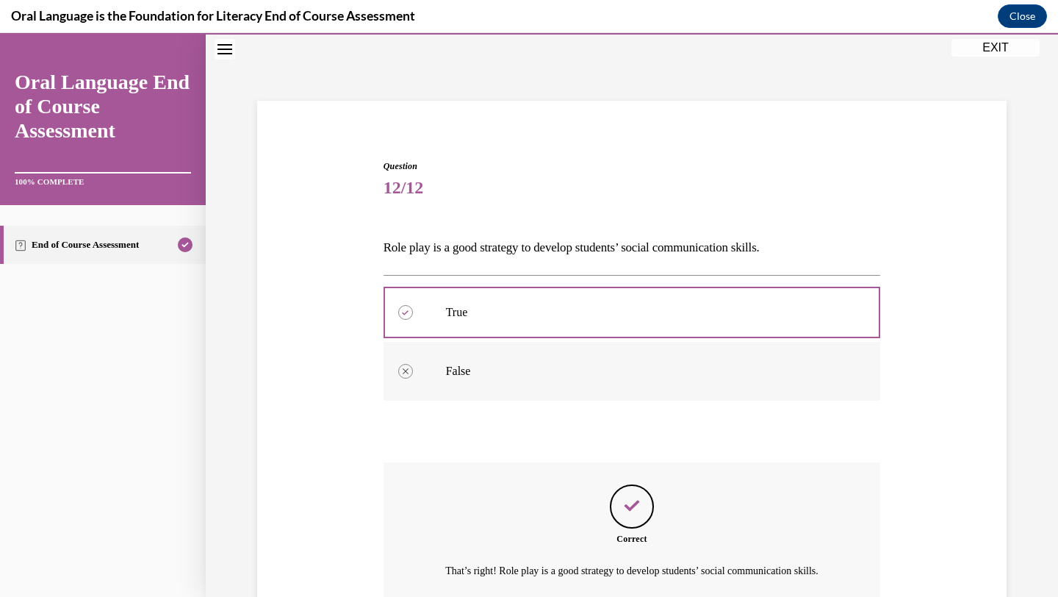
scroll to position [196, 0]
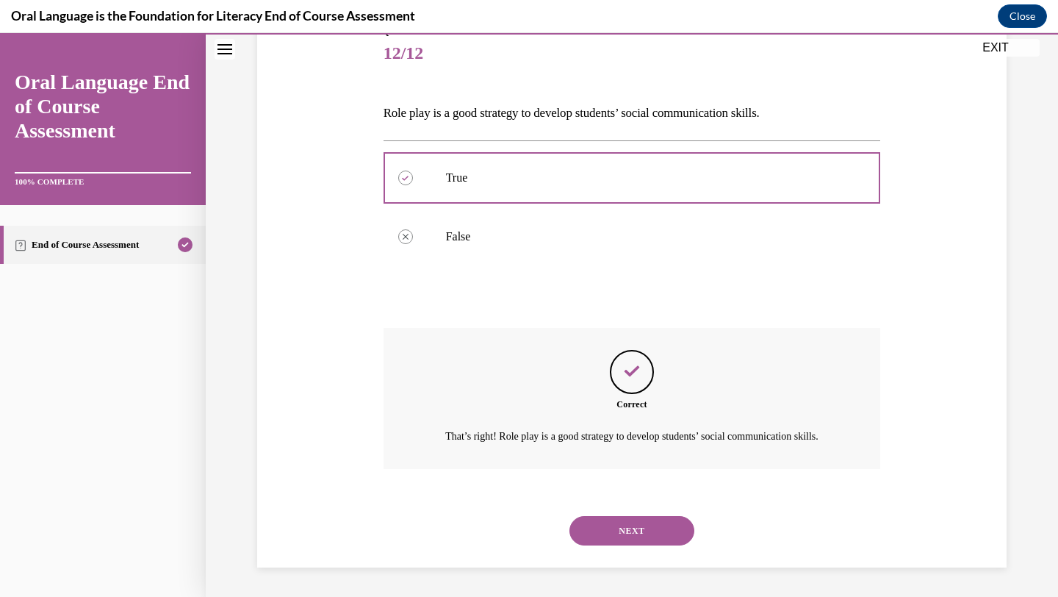
click at [665, 522] on button "NEXT" at bounding box center [631, 530] width 125 height 29
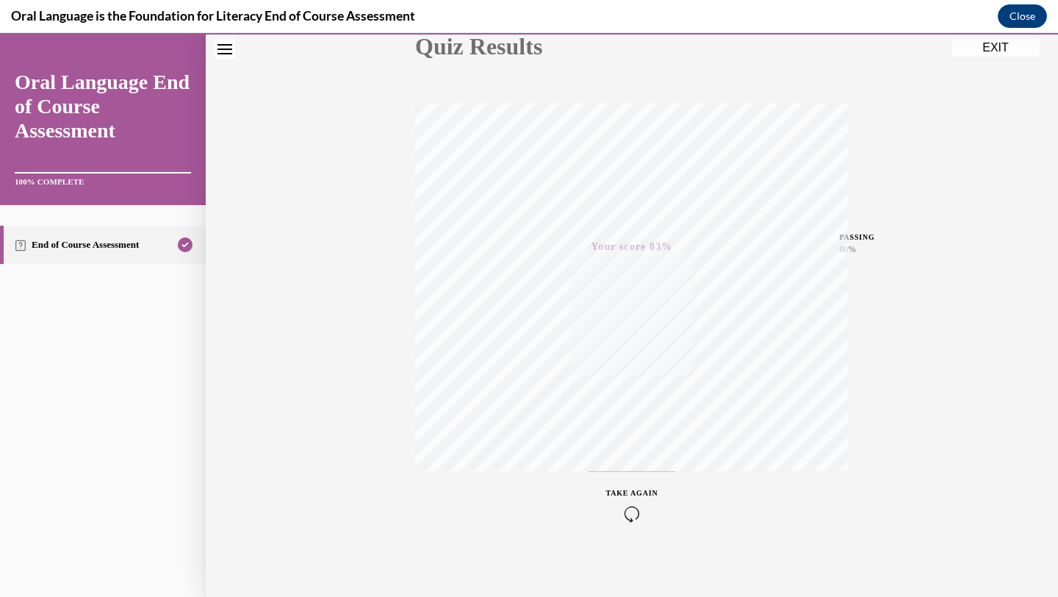
scroll to position [190, 0]
click at [973, 51] on button "EXIT" at bounding box center [996, 48] width 88 height 18
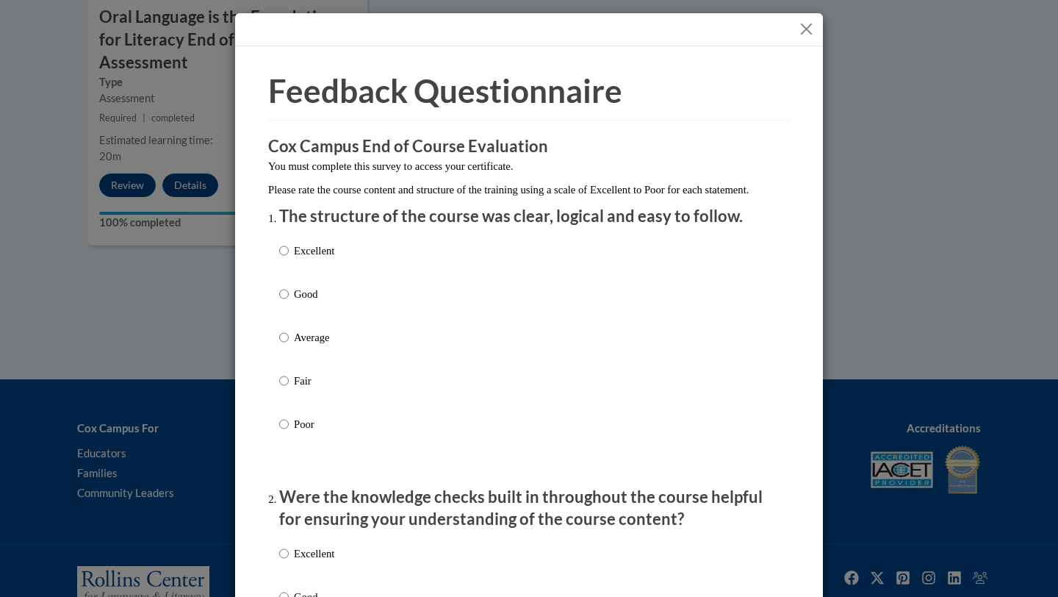
click at [349, 262] on div "Excellent Good Average Fair Poor" at bounding box center [529, 355] width 500 height 240
click at [301, 259] on p "Excellent" at bounding box center [314, 250] width 40 height 16
click at [289, 259] on input "Excellent" at bounding box center [284, 250] width 10 height 16
radio input "true"
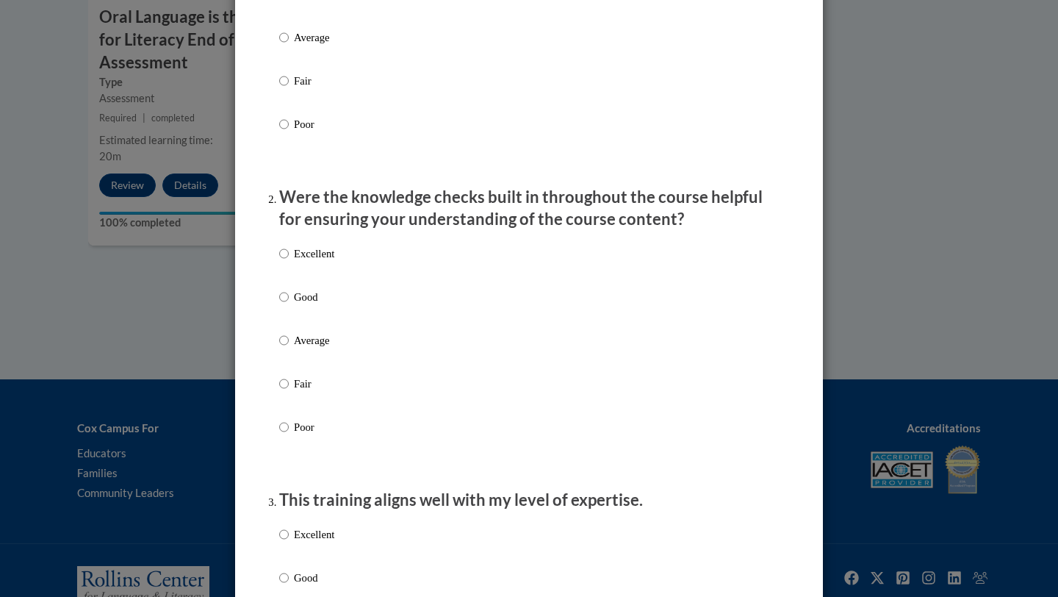
scroll to position [324, 0]
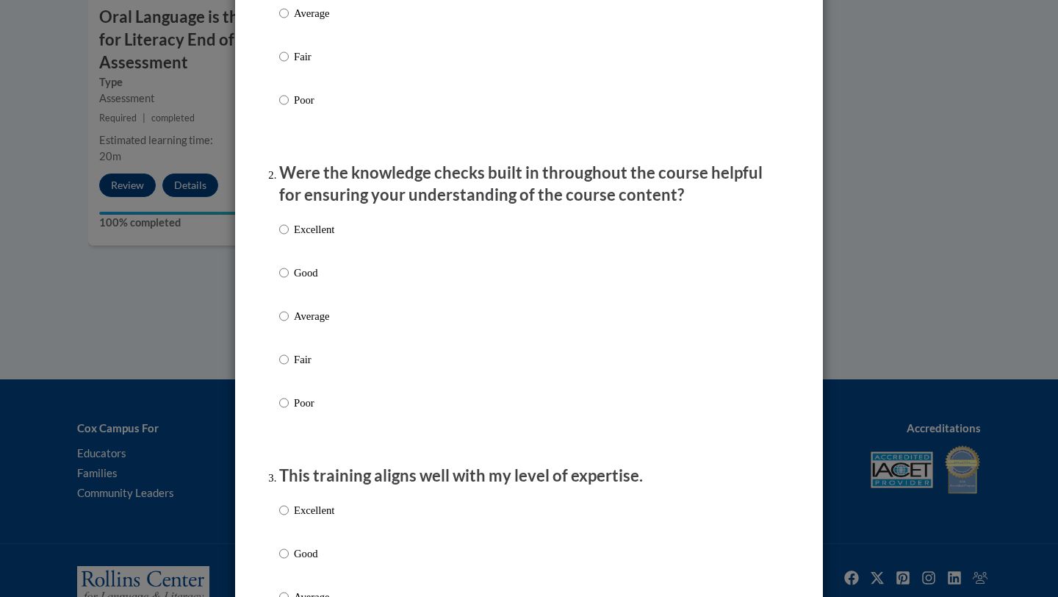
click at [309, 237] on p "Excellent" at bounding box center [314, 229] width 40 height 16
click at [289, 237] on input "Excellent" at bounding box center [284, 229] width 10 height 16
radio input "true"
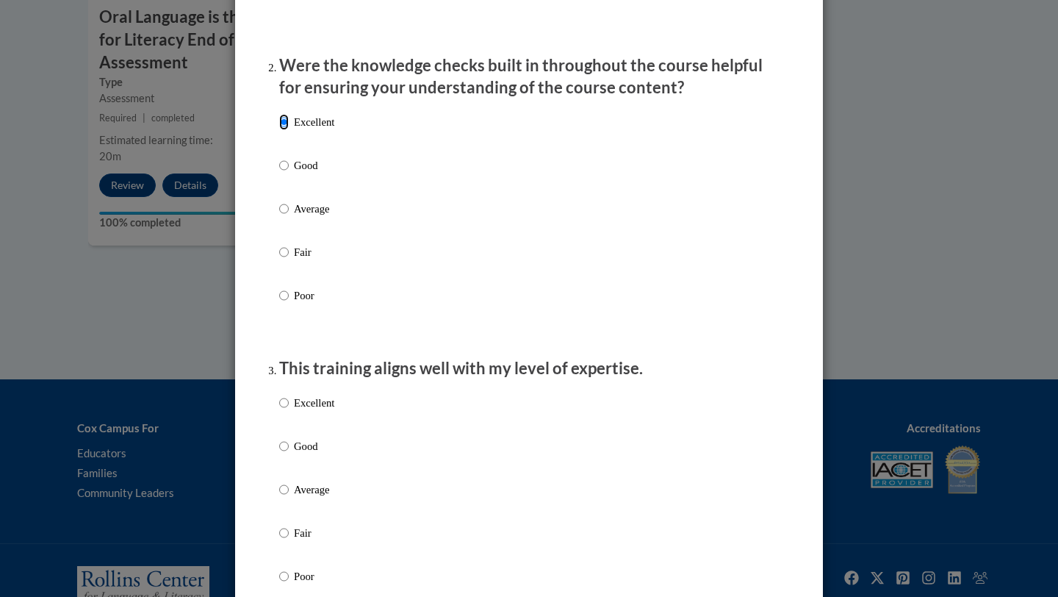
scroll to position [434, 0]
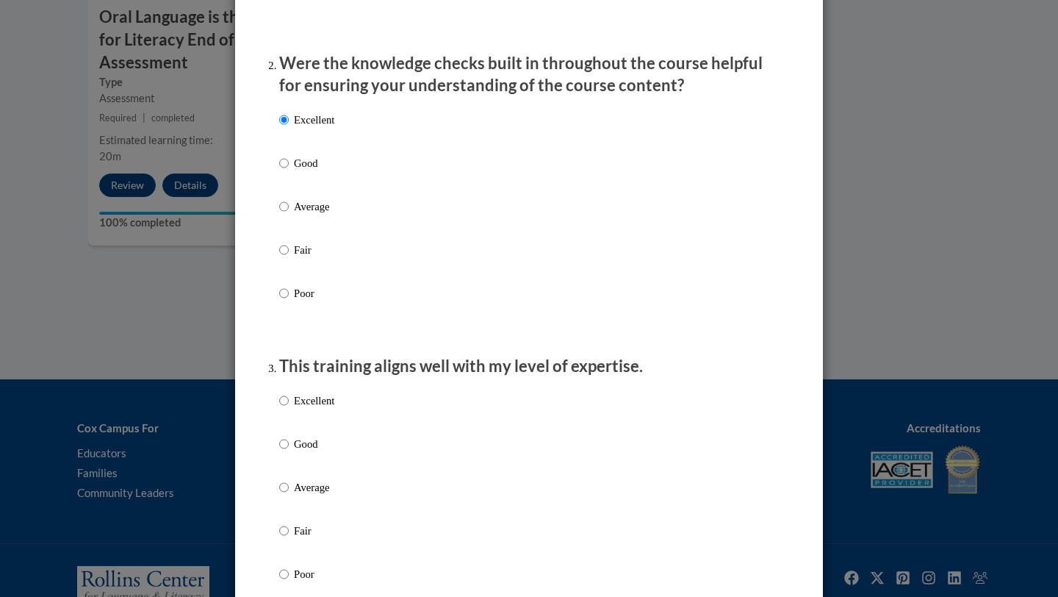
click at [326, 409] on p "Excellent" at bounding box center [314, 400] width 40 height 16
click at [289, 409] on input "Excellent" at bounding box center [284, 400] width 10 height 16
radio input "true"
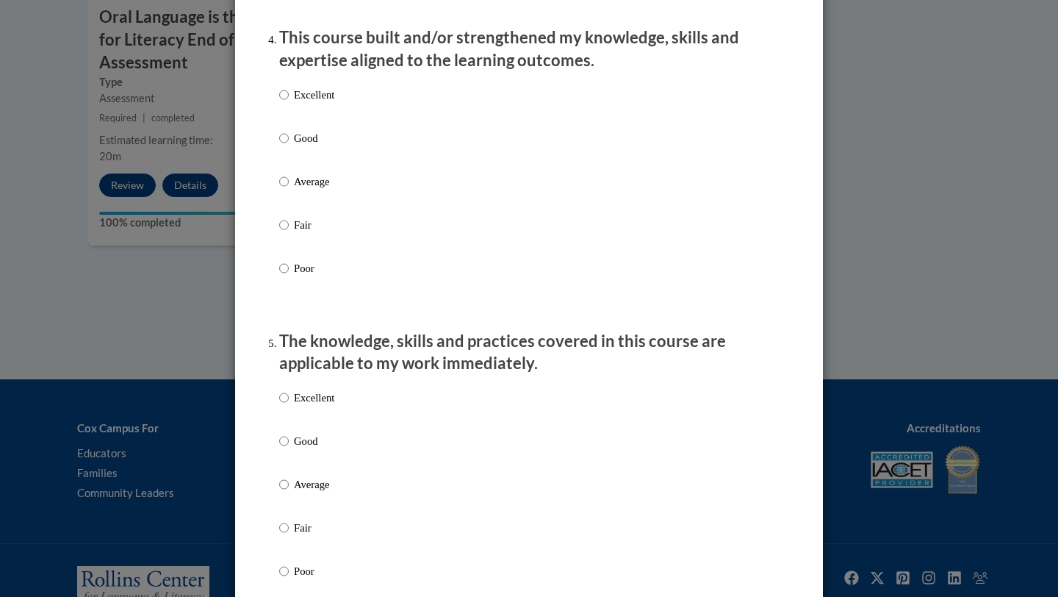
scroll to position [1037, 0]
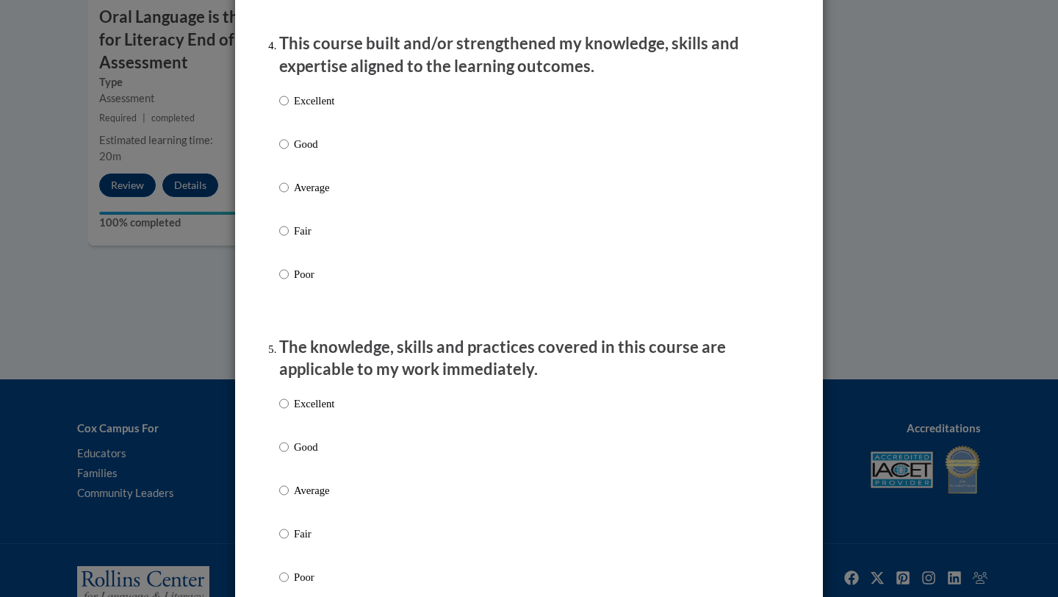
click at [307, 106] on div "Excellent Good Average Fair Poor" at bounding box center [306, 199] width 55 height 228
click at [308, 109] on p "Excellent" at bounding box center [314, 101] width 40 height 16
click at [289, 109] on input "Excellent" at bounding box center [284, 101] width 10 height 16
radio input "true"
click at [317, 411] on p "Excellent" at bounding box center [314, 403] width 40 height 16
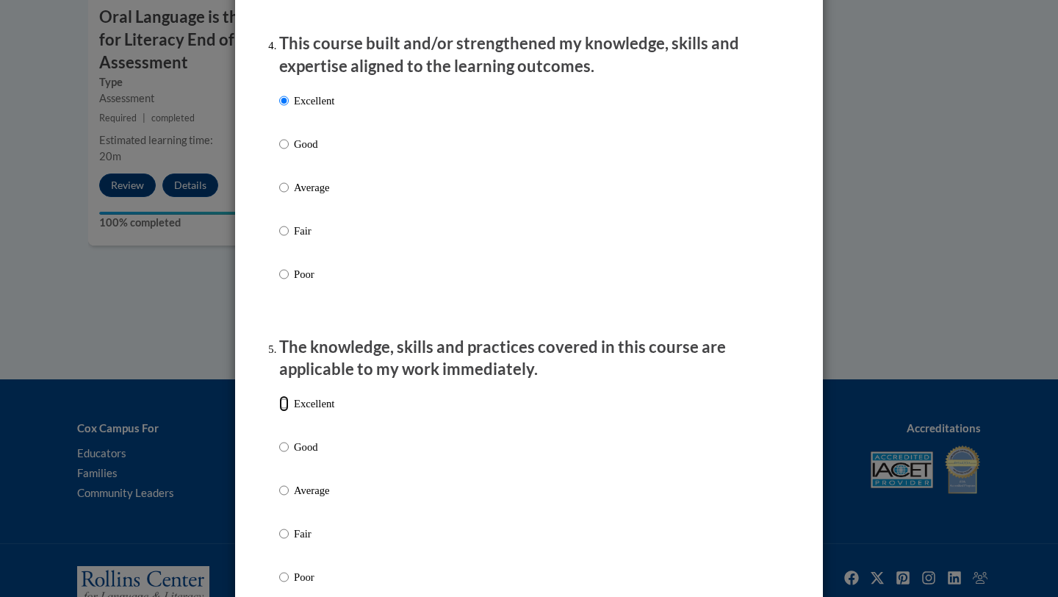
click at [289, 411] on input "Excellent" at bounding box center [284, 403] width 10 height 16
radio input "true"
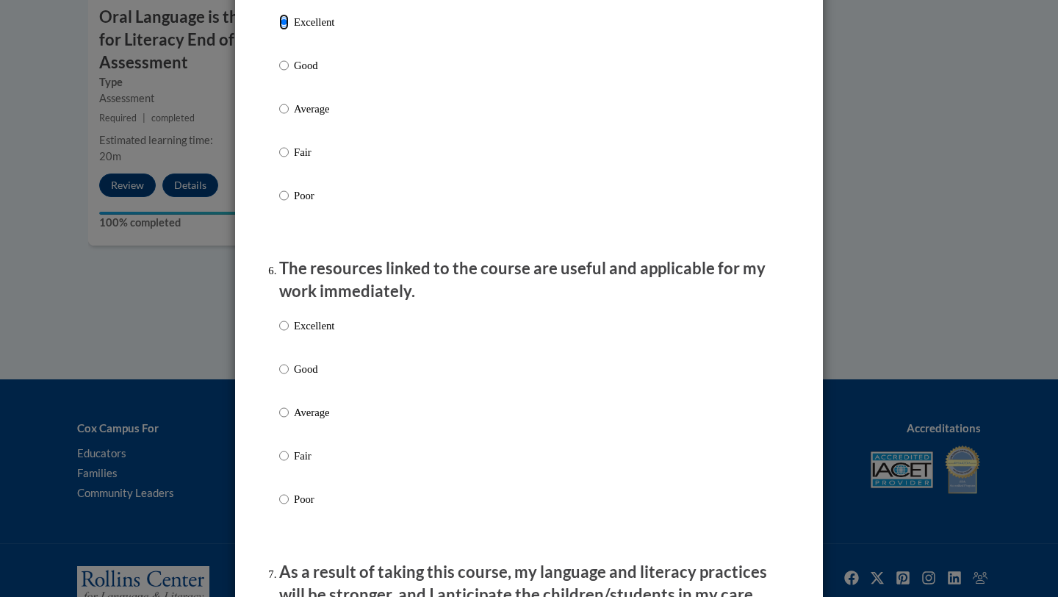
scroll to position [1413, 0]
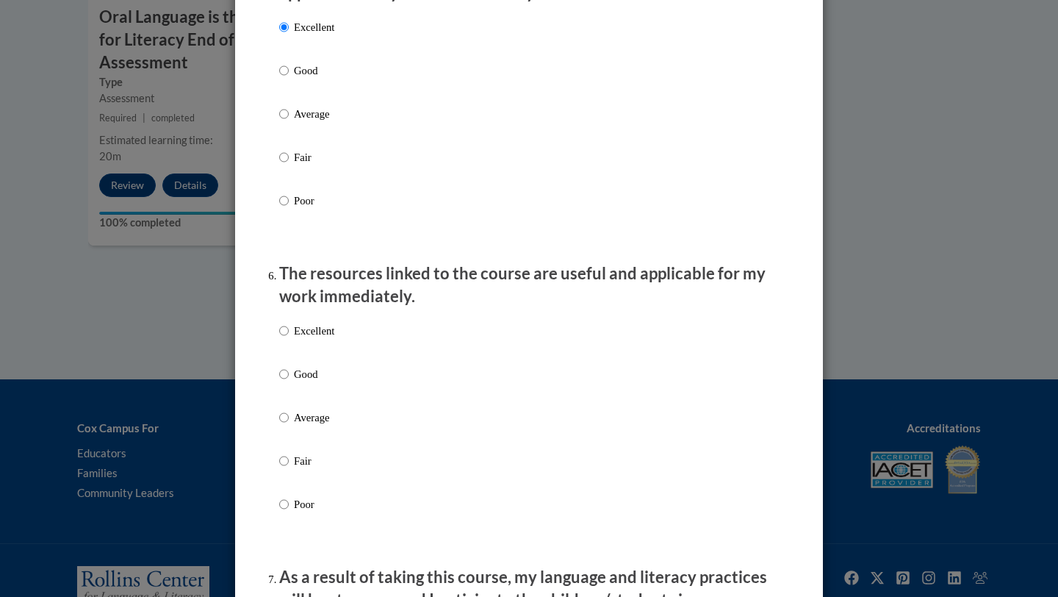
click at [305, 339] on p "Excellent" at bounding box center [314, 331] width 40 height 16
click at [289, 339] on input "Excellent" at bounding box center [284, 331] width 10 height 16
radio input "true"
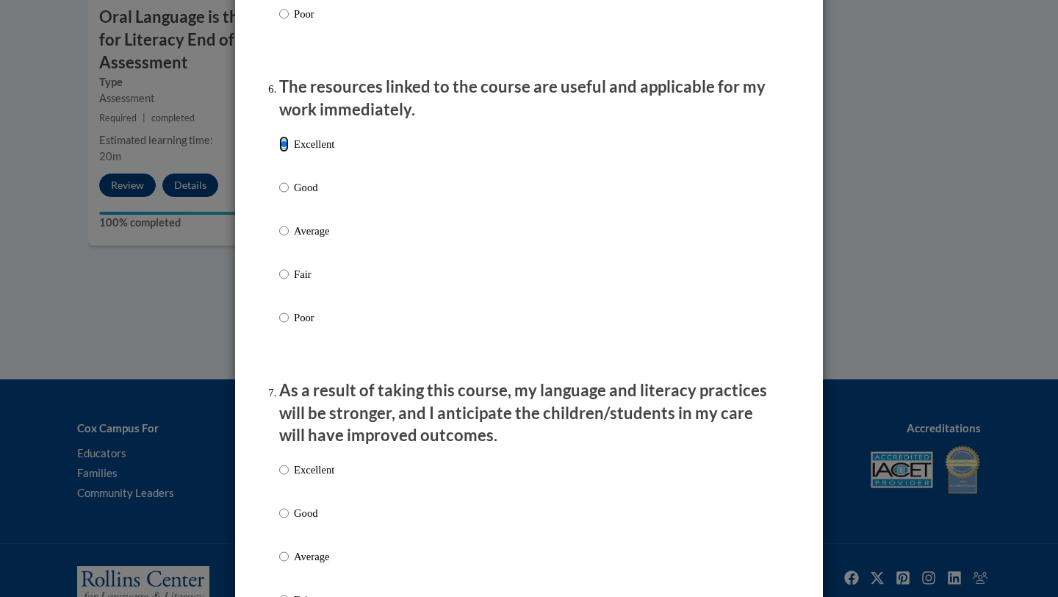
scroll to position [1649, 0]
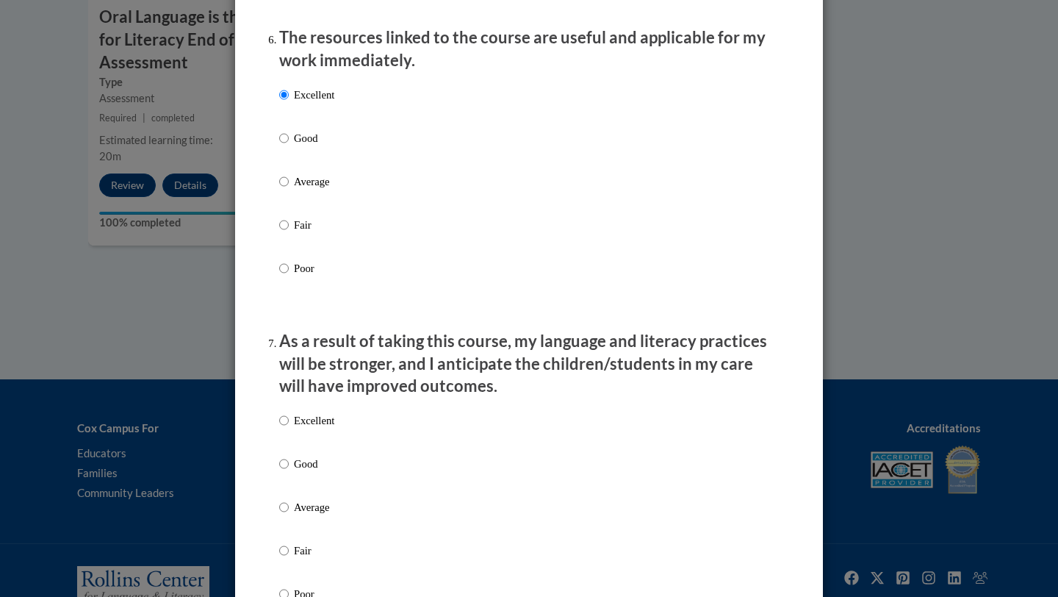
click at [325, 428] on p "Excellent" at bounding box center [314, 420] width 40 height 16
click at [289, 428] on input "Excellent" at bounding box center [284, 420] width 10 height 16
radio input "true"
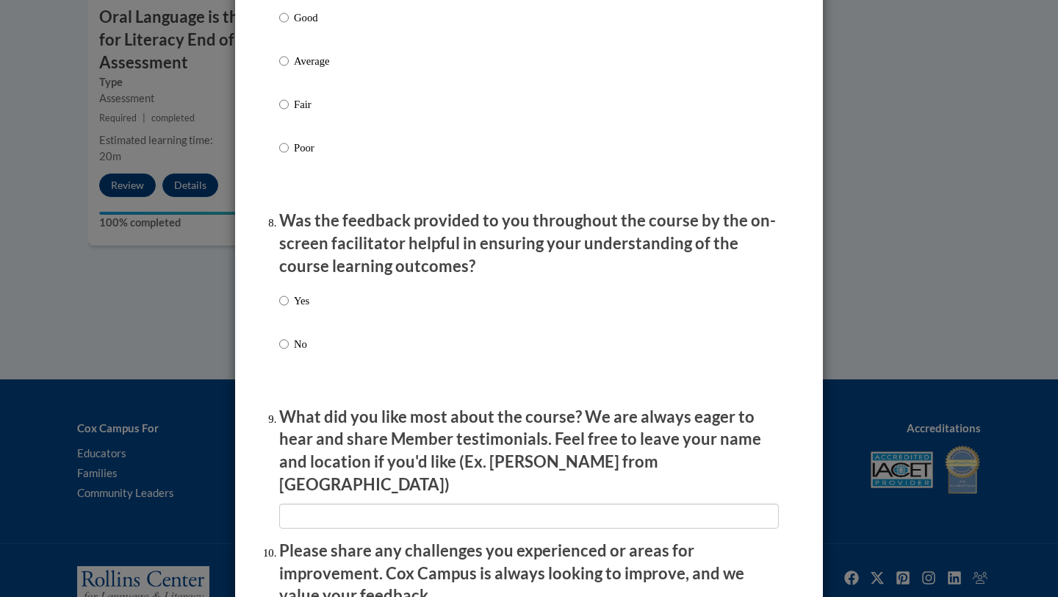
scroll to position [2135, 0]
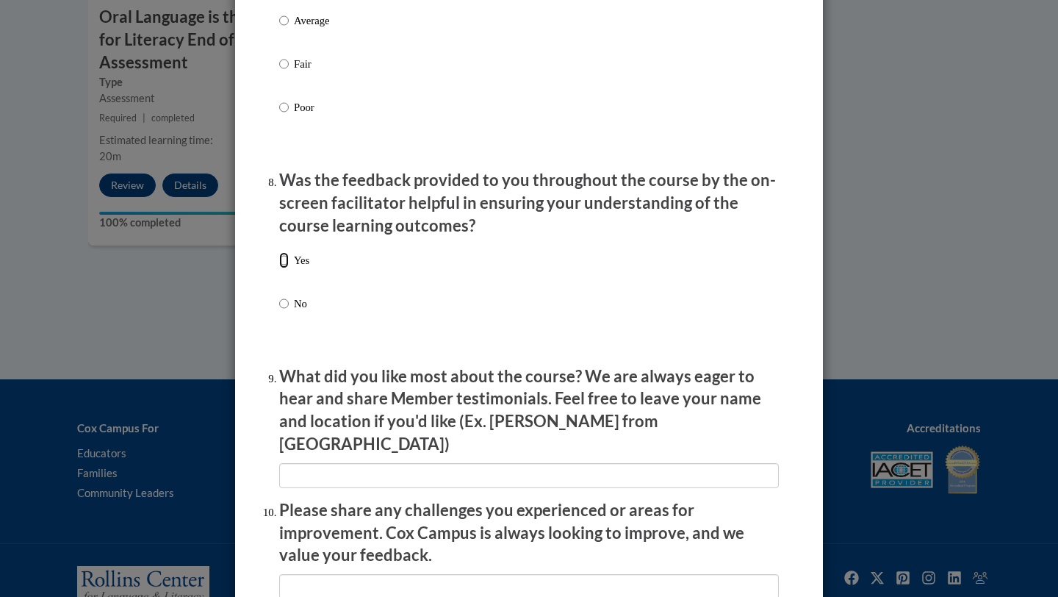
click at [287, 268] on input "Yes" at bounding box center [284, 260] width 10 height 16
radio input "true"
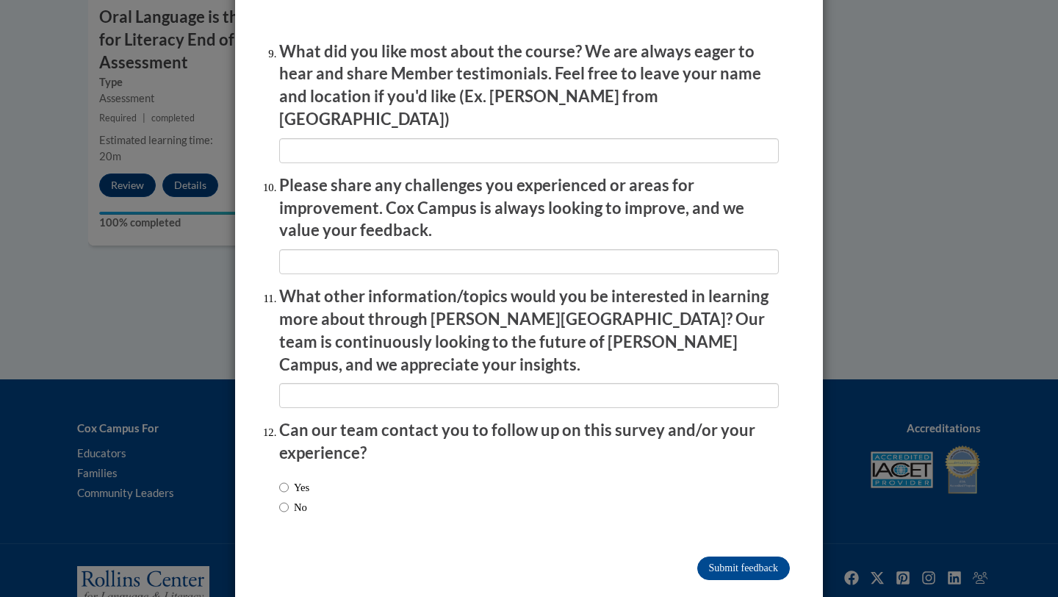
click at [303, 499] on label "No" at bounding box center [293, 507] width 28 height 16
click at [289, 499] on input "No" at bounding box center [284, 507] width 10 height 16
radio input "true"
click at [745, 556] on input "Submit feedback" at bounding box center [743, 568] width 93 height 24
